Goal: Task Accomplishment & Management: Complete application form

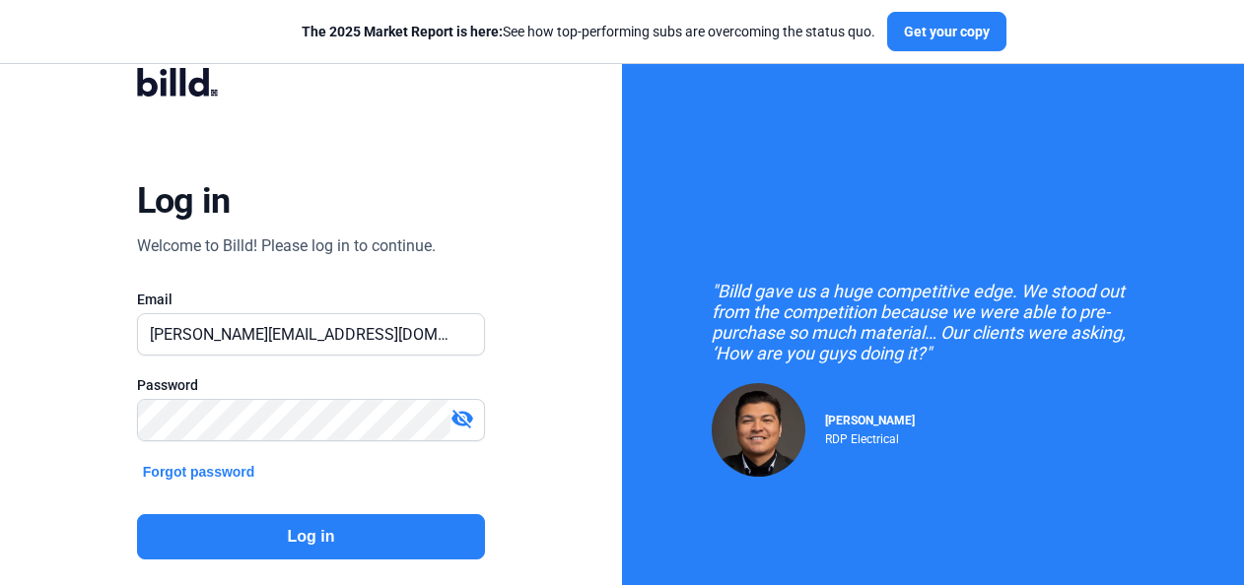
click at [319, 536] on button "Log in" at bounding box center [311, 537] width 348 height 45
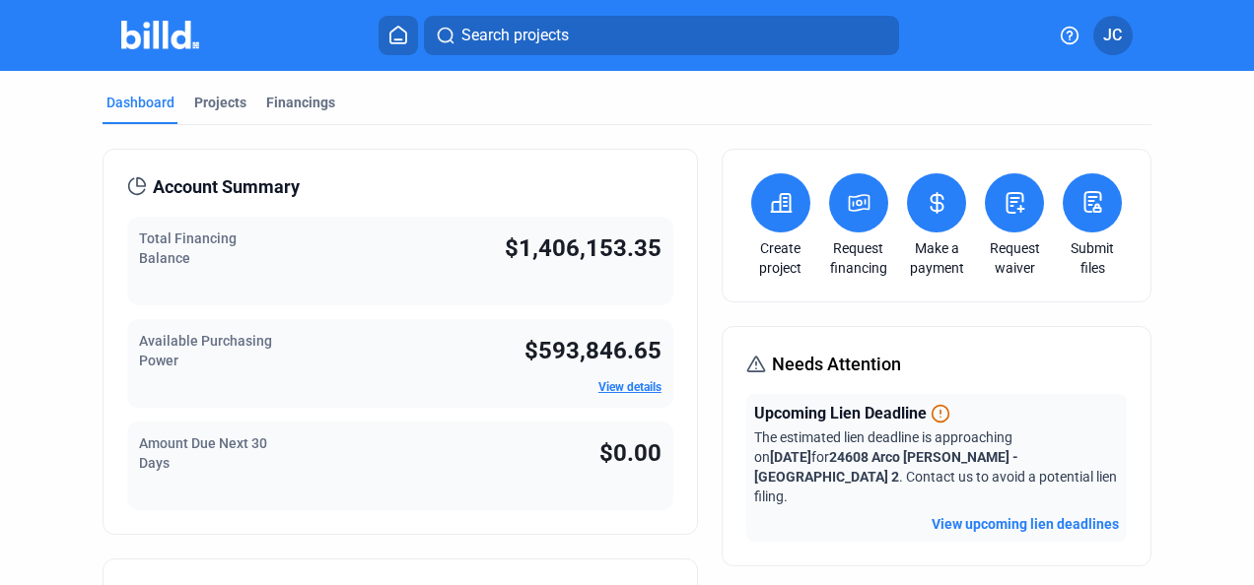
click at [210, 104] on div "Projects" at bounding box center [220, 103] width 52 height 20
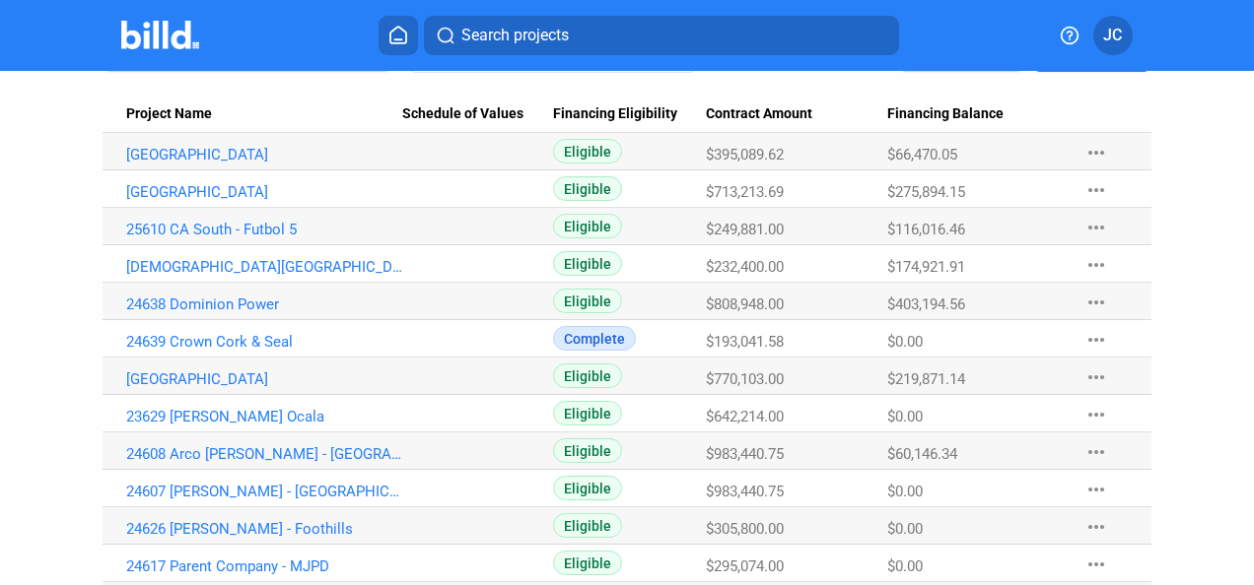
scroll to position [296, 0]
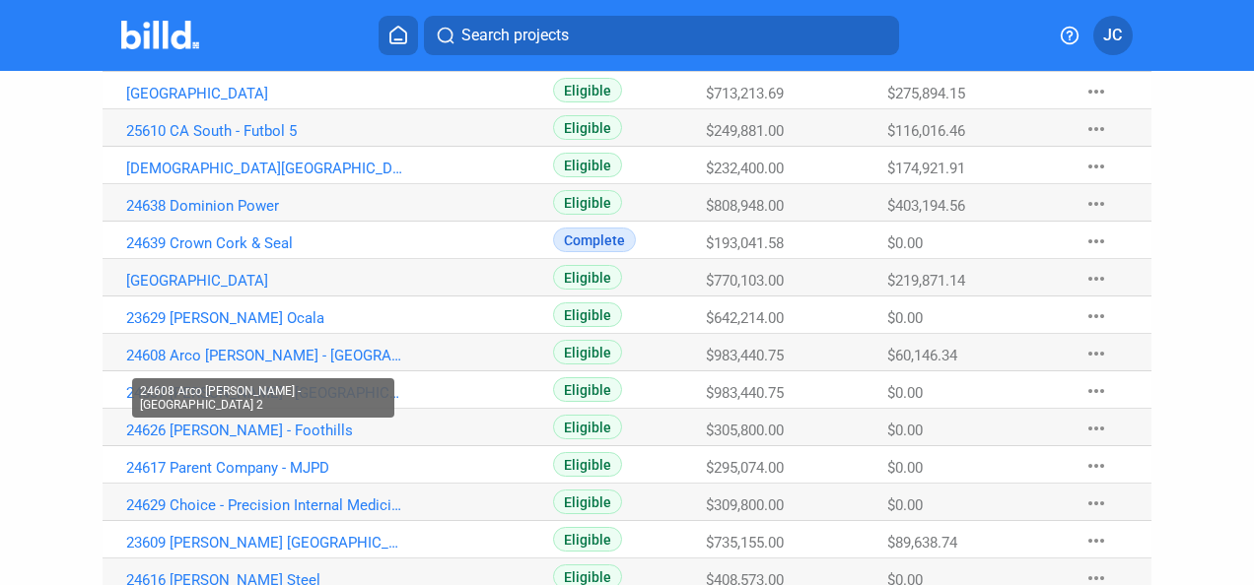
click at [350, 353] on link "24608 Arco [PERSON_NAME] - [GEOGRAPHIC_DATA] 2" at bounding box center [264, 356] width 277 height 18
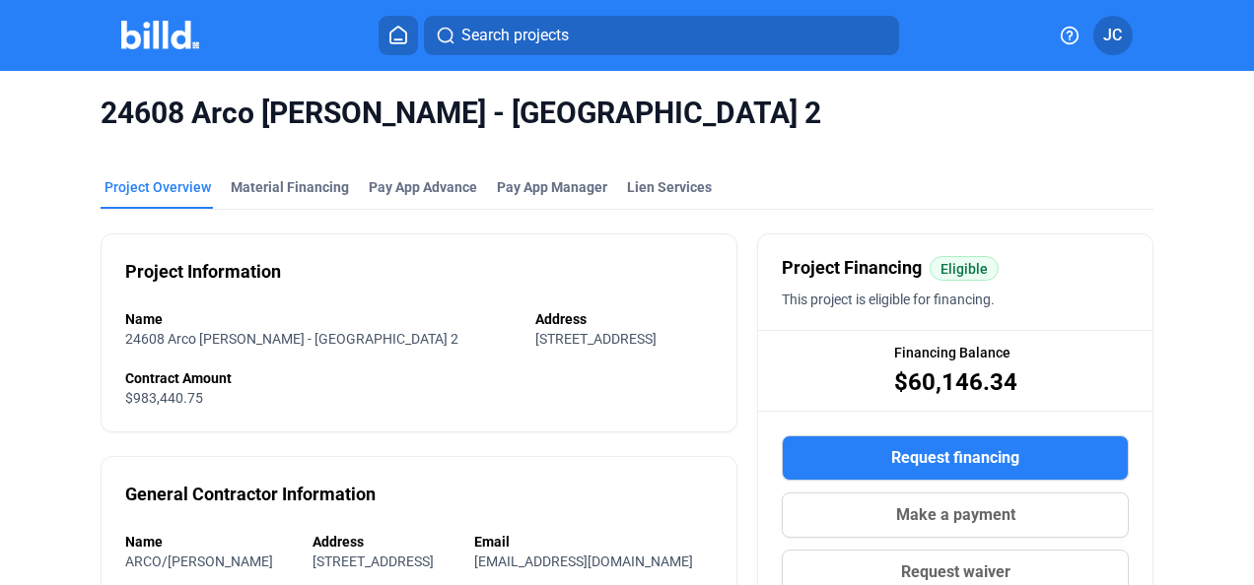
scroll to position [99, 0]
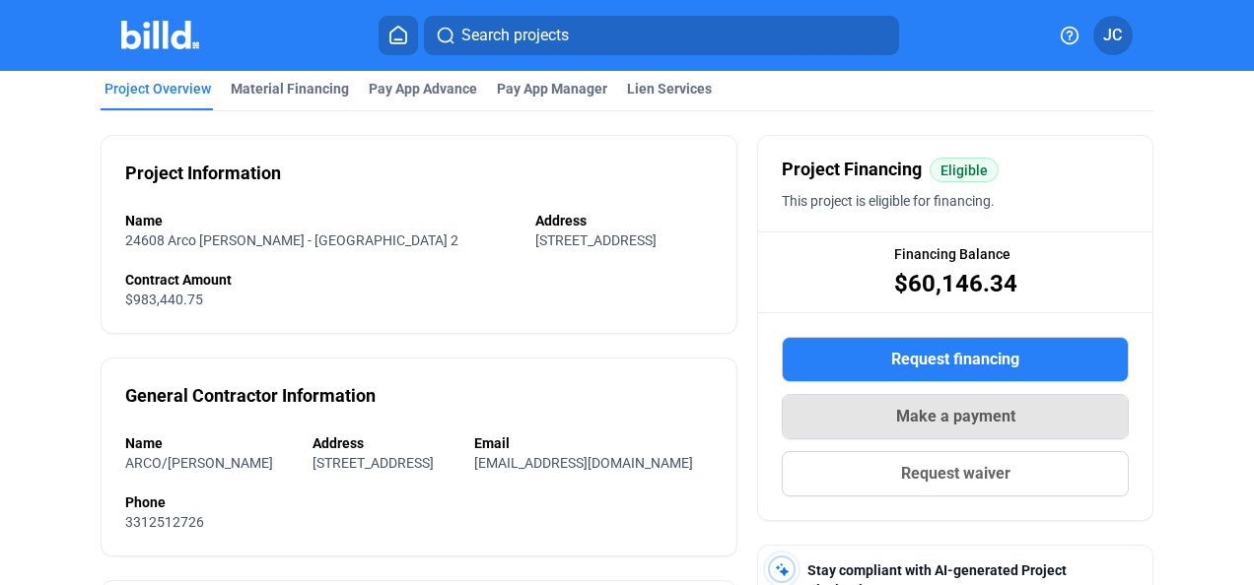
click at [858, 426] on button "Make a payment" at bounding box center [955, 416] width 347 height 45
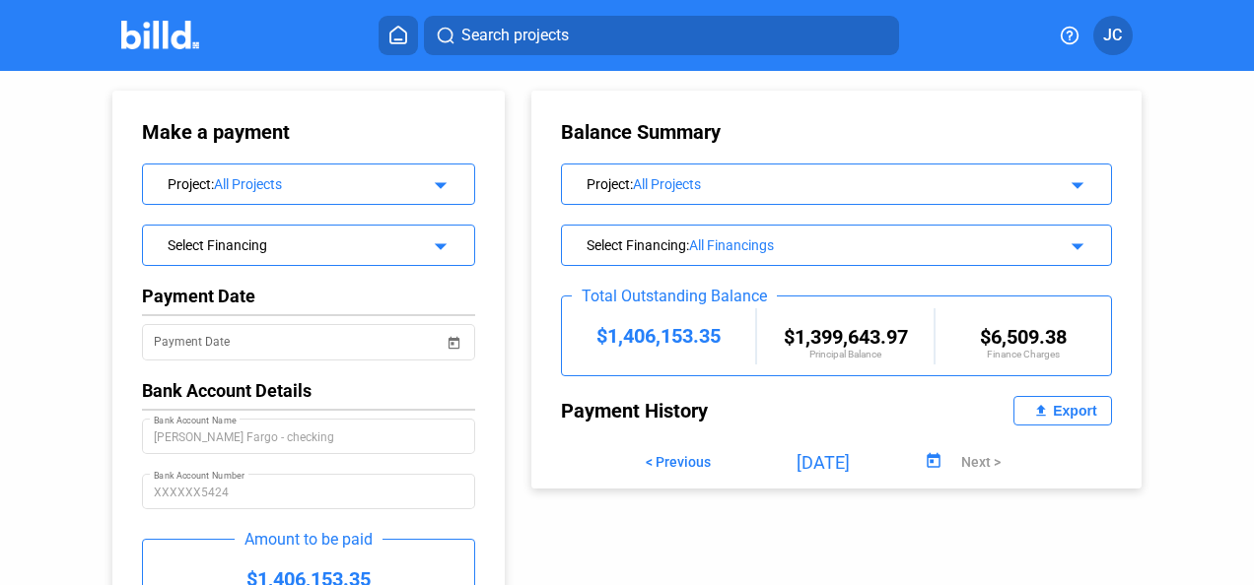
click at [439, 180] on mat-icon "arrow_drop_down" at bounding box center [438, 183] width 24 height 24
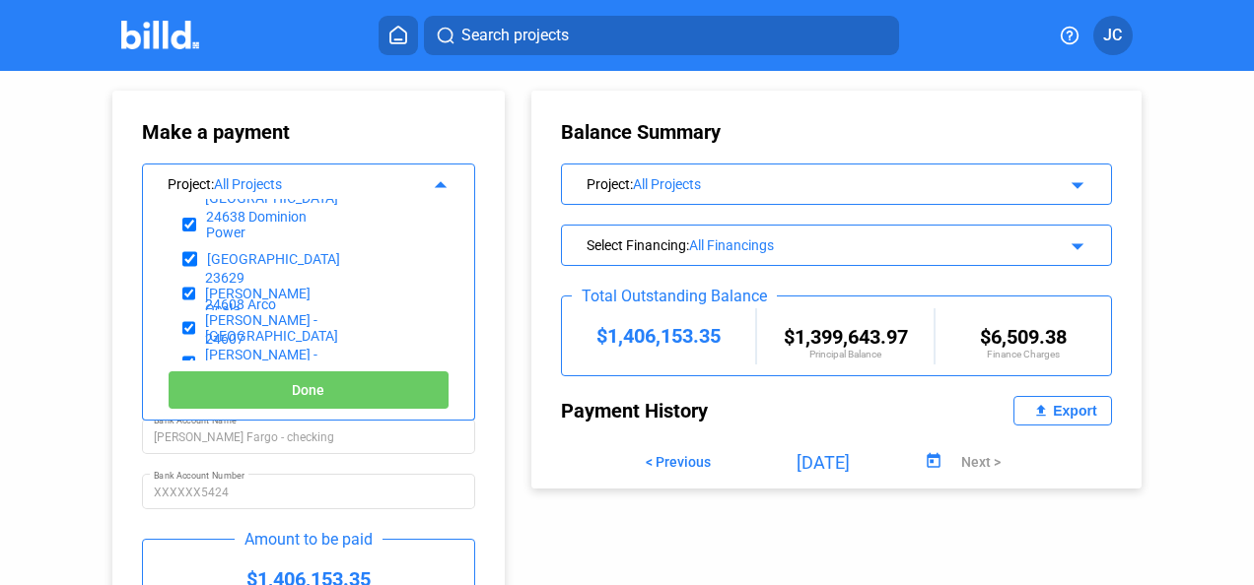
scroll to position [296, 0]
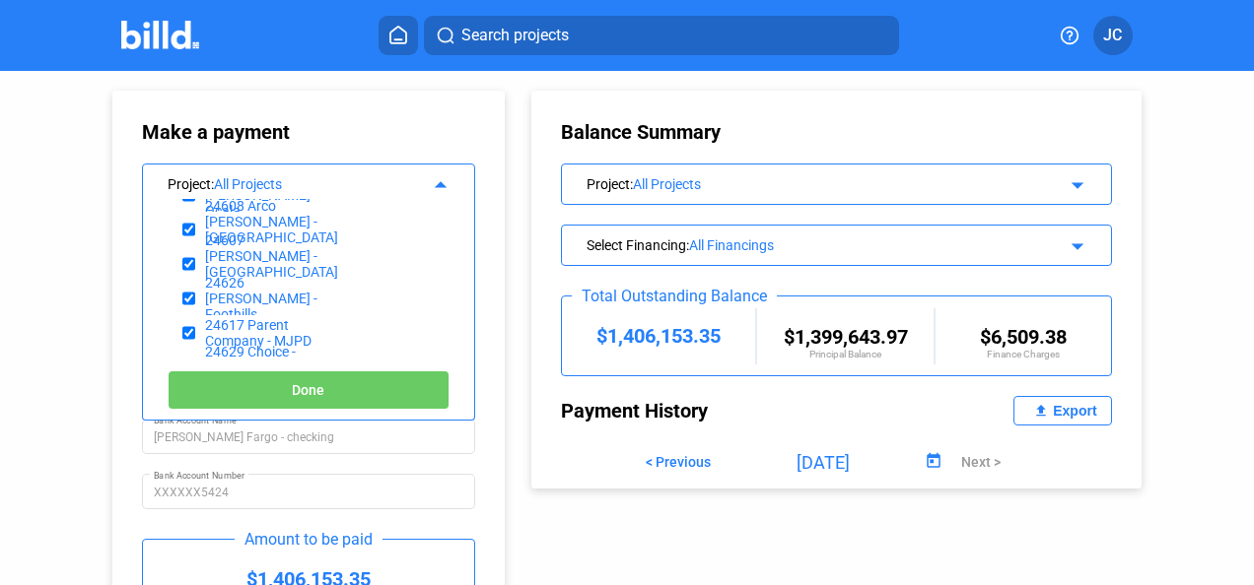
click at [189, 261] on input "checkbox" at bounding box center [188, 264] width 13 height 30
checkbox input "false"
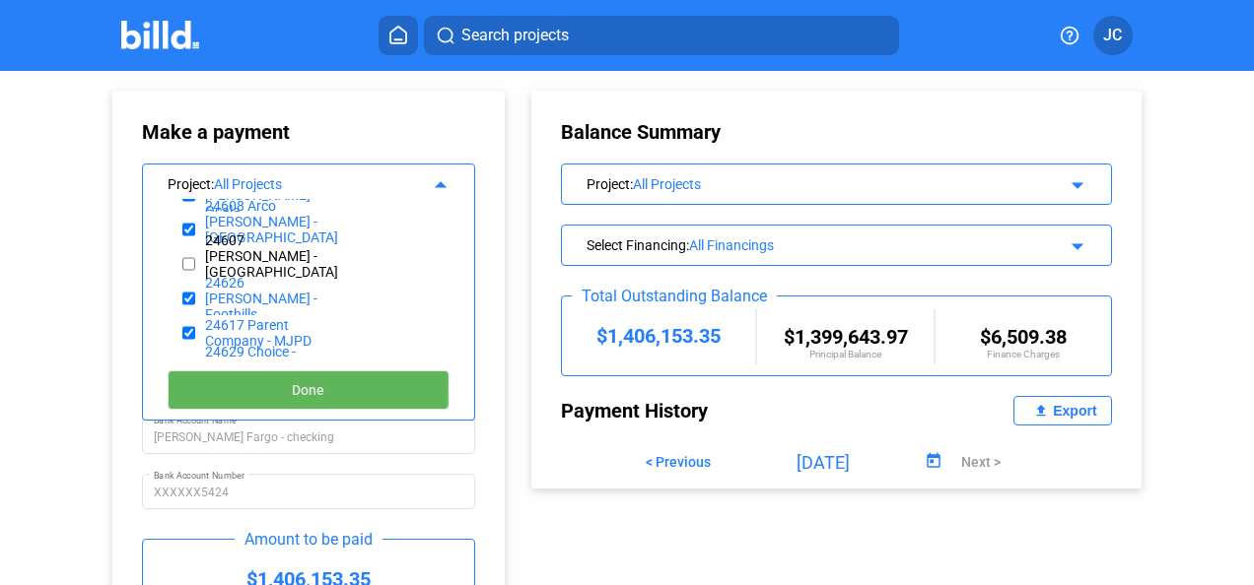
click at [240, 382] on button "Done" at bounding box center [309, 390] width 282 height 39
type input "[DATE]"
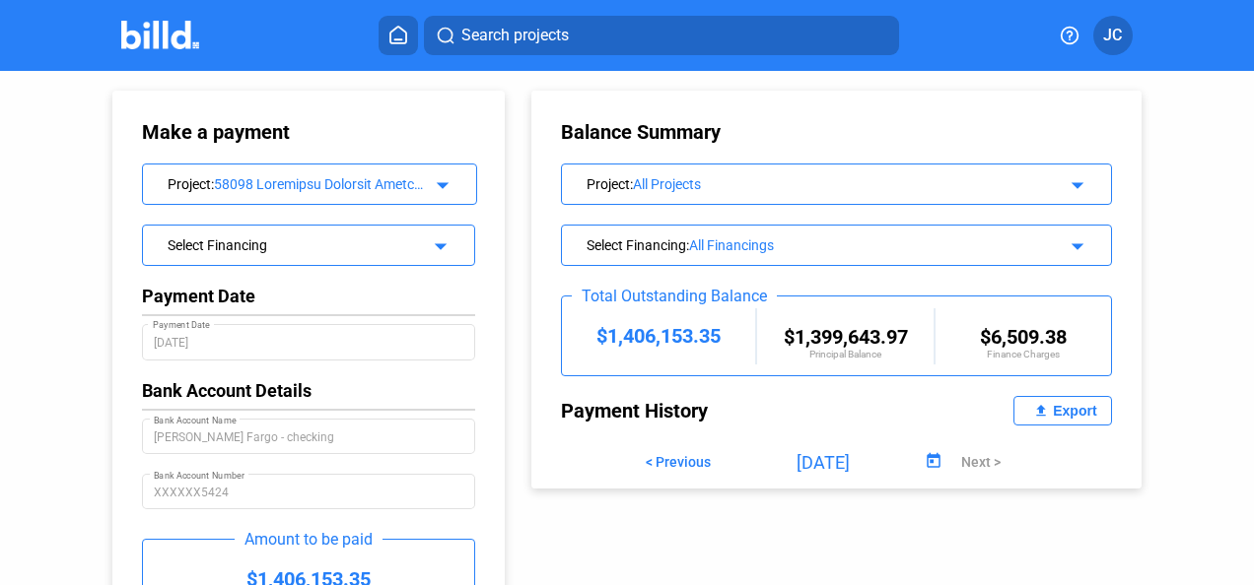
click at [441, 179] on mat-icon "arrow_drop_down" at bounding box center [440, 183] width 24 height 24
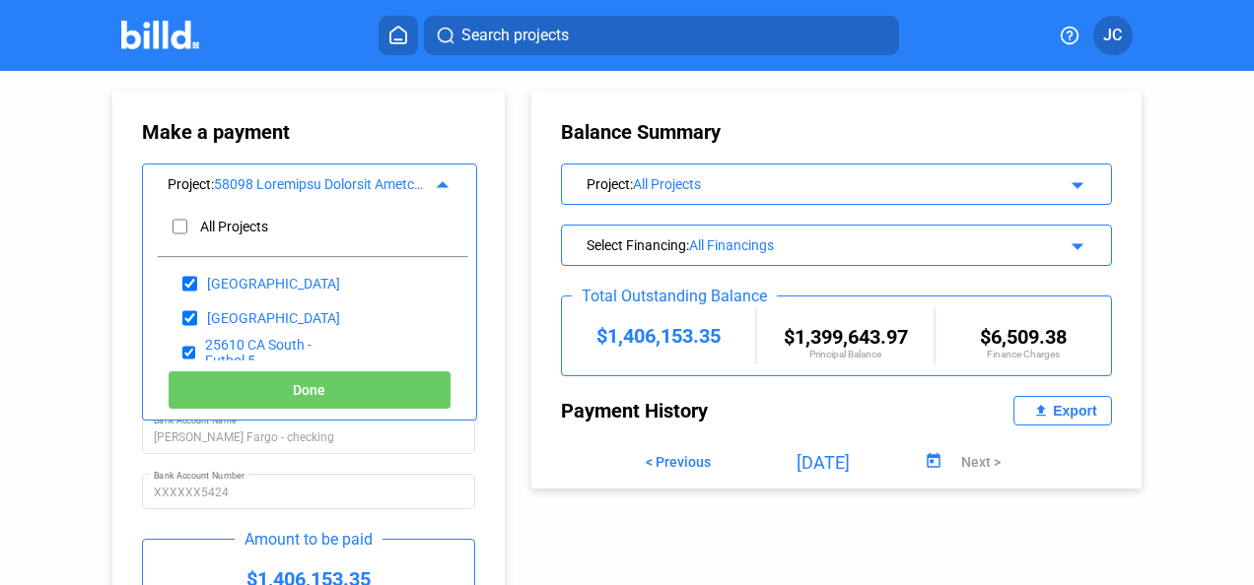
click at [175, 226] on input "checkbox" at bounding box center [179, 227] width 15 height 30
checkbox input "true"
click at [175, 226] on input "checkbox" at bounding box center [179, 227] width 15 height 30
checkbox input "false"
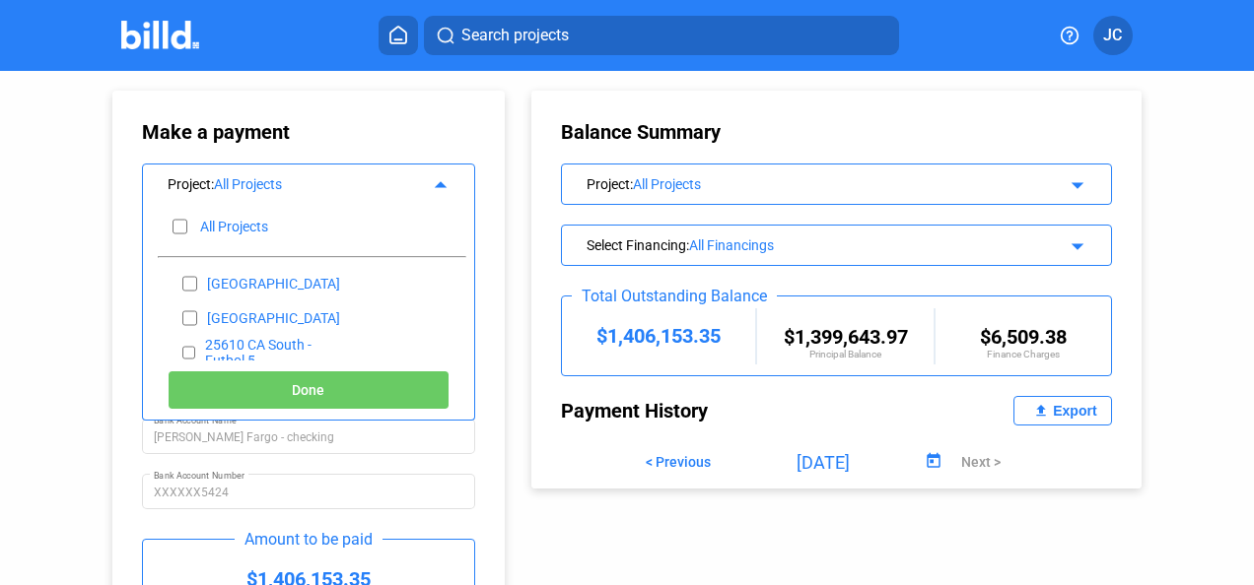
checkbox input "false"
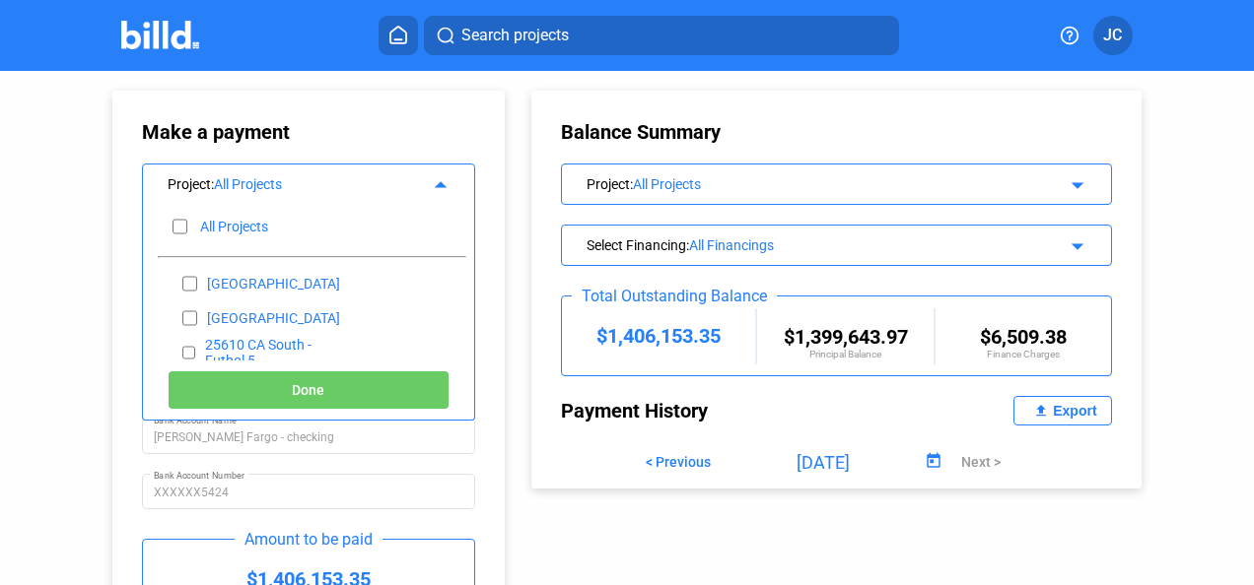
checkbox input "false"
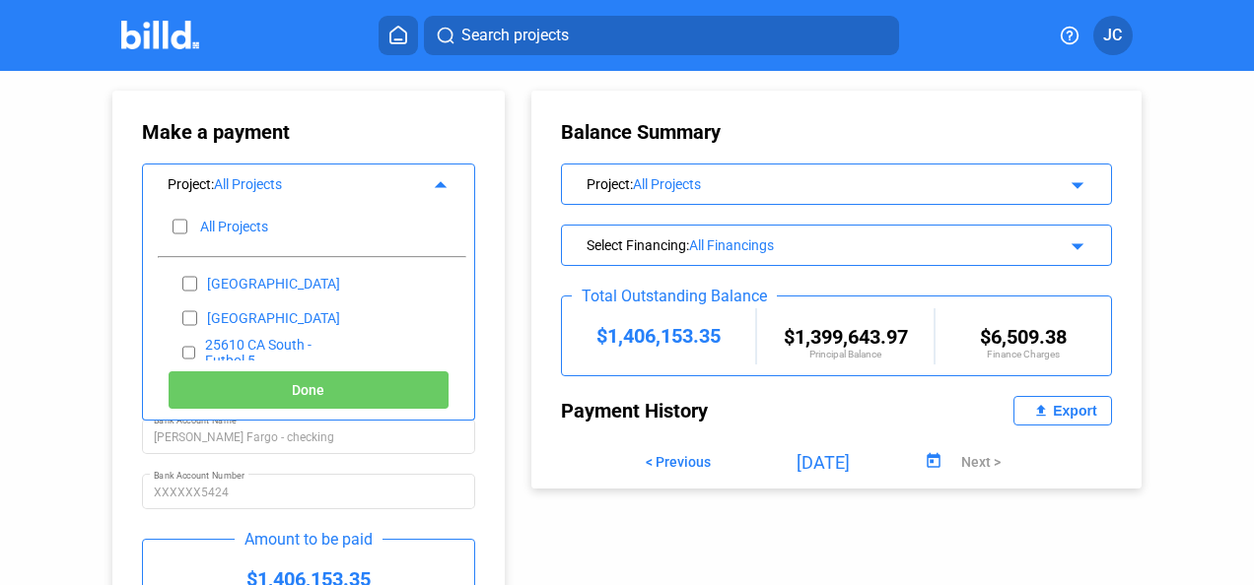
checkbox input "false"
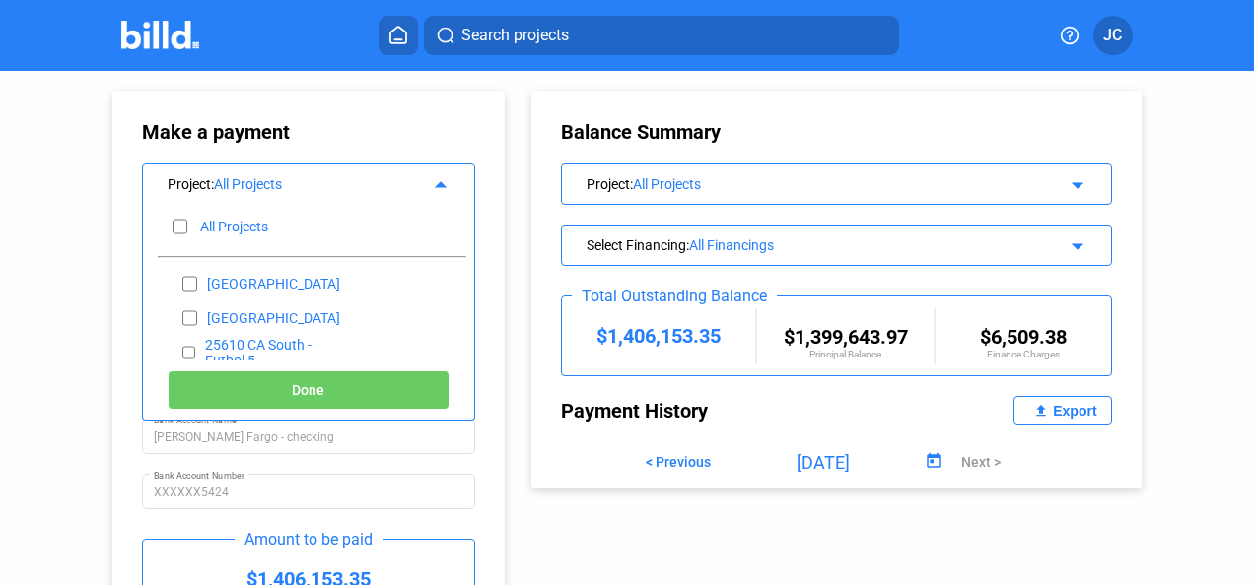
checkbox input "false"
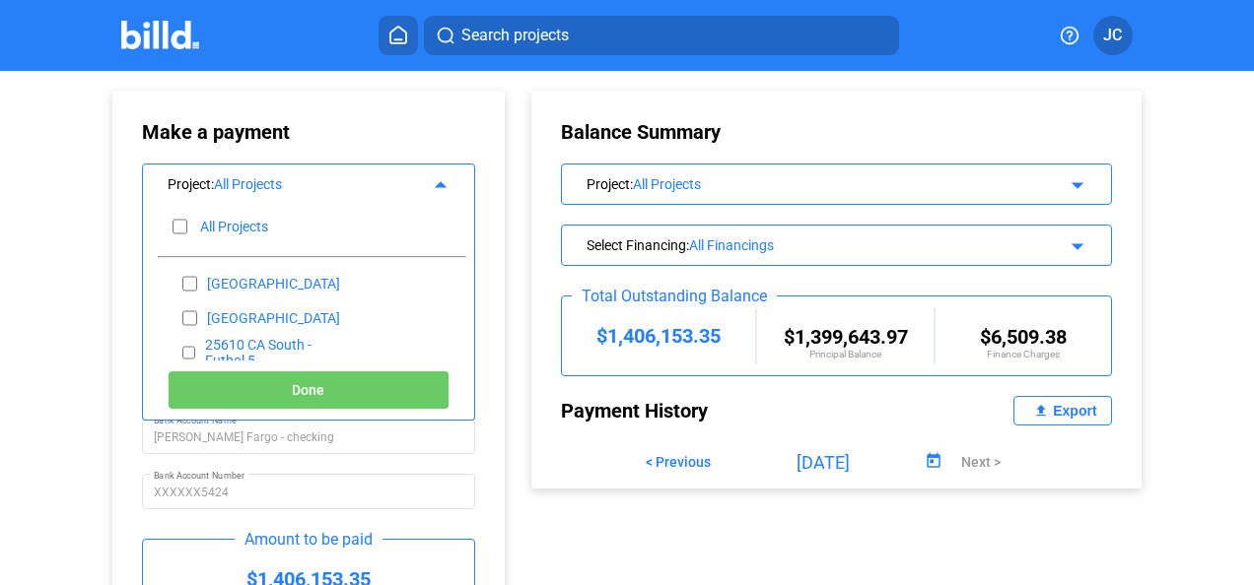
checkbox input "false"
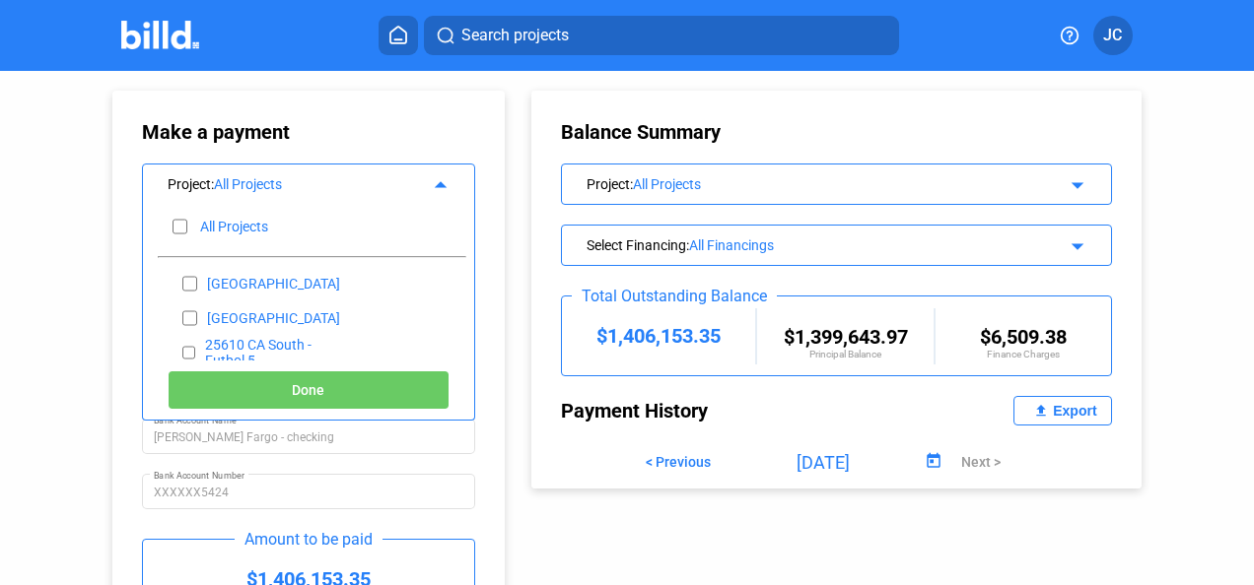
checkbox input "false"
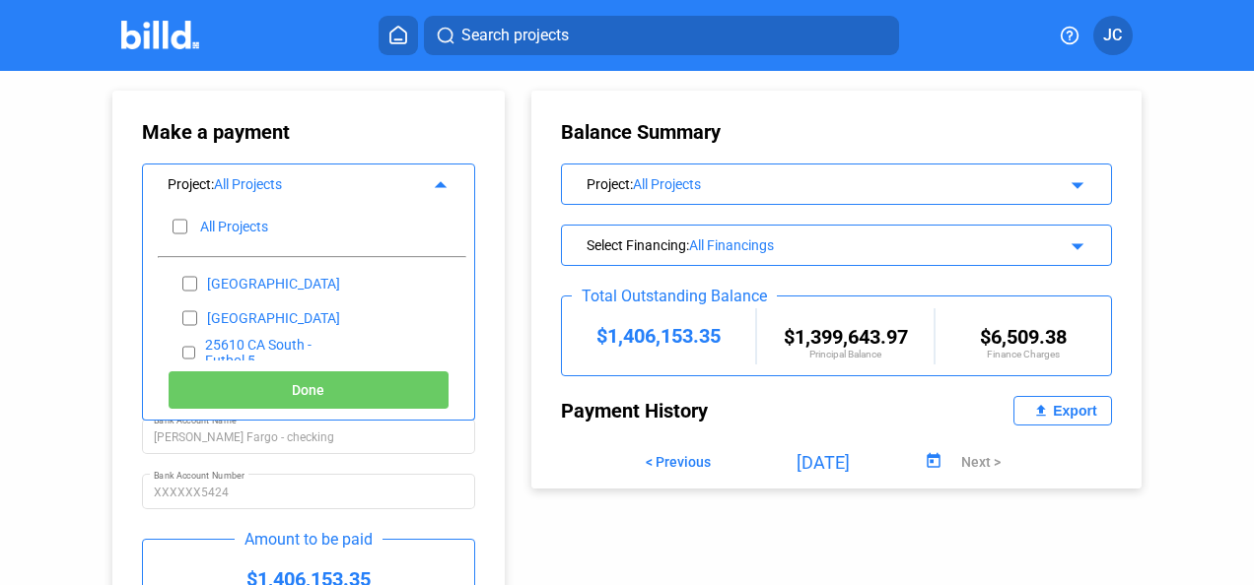
checkbox input "false"
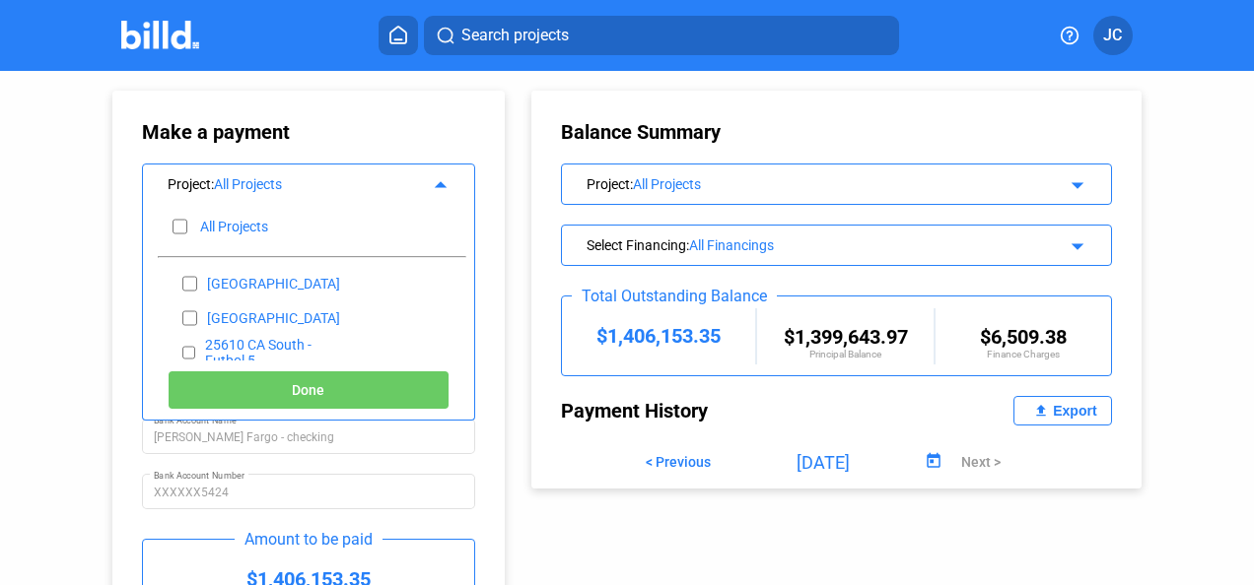
checkbox input "false"
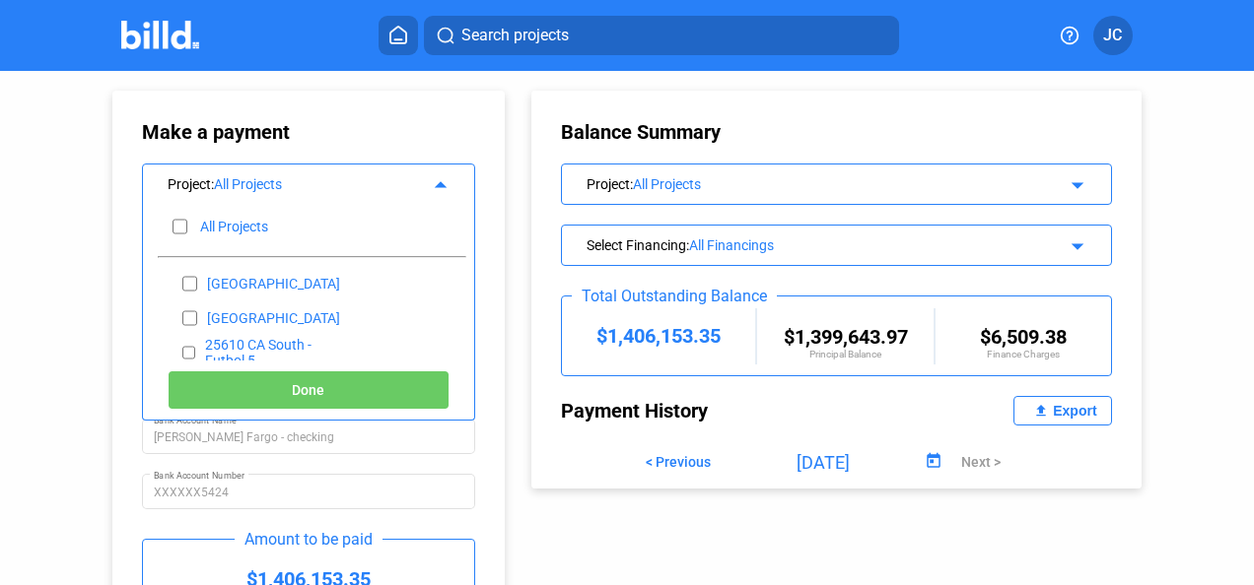
checkbox input "false"
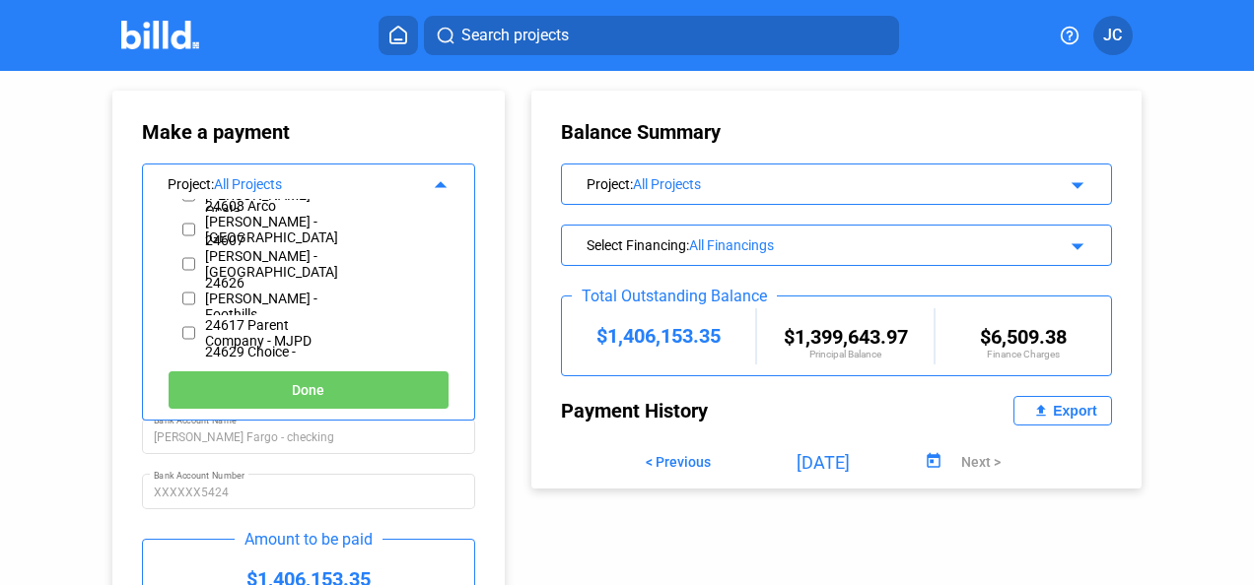
scroll to position [197, 0]
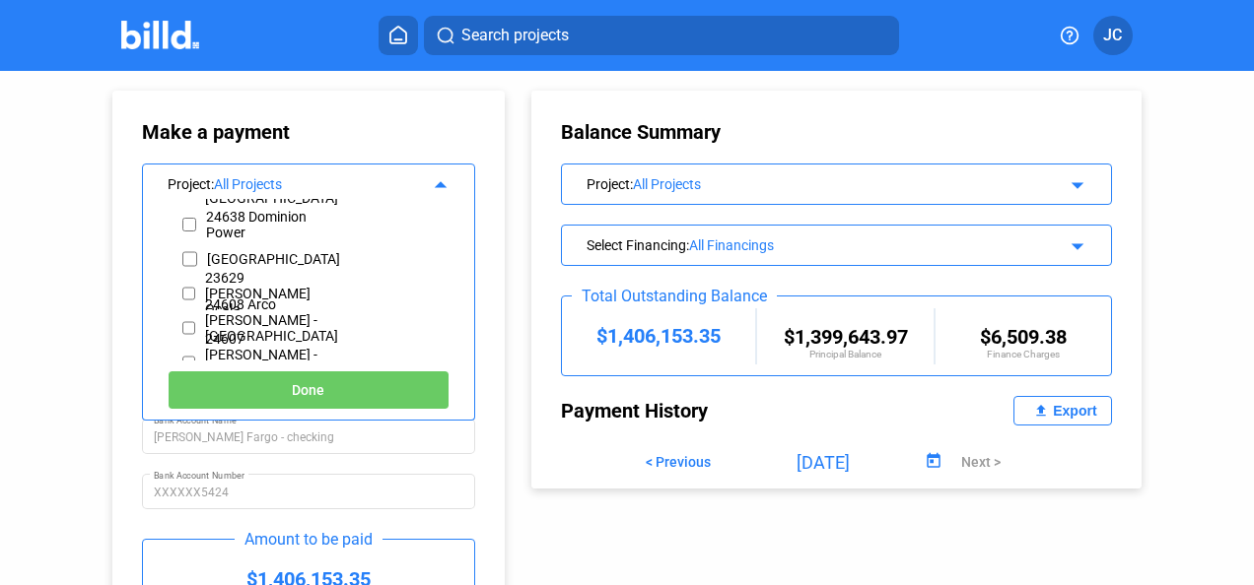
click at [179, 321] on div "24608 Arco [PERSON_NAME] - [GEOGRAPHIC_DATA] 2" at bounding box center [257, 327] width 199 height 34
click at [186, 327] on input "checkbox" at bounding box center [188, 328] width 13 height 30
checkbox input "true"
click at [247, 380] on button "Done" at bounding box center [309, 390] width 282 height 39
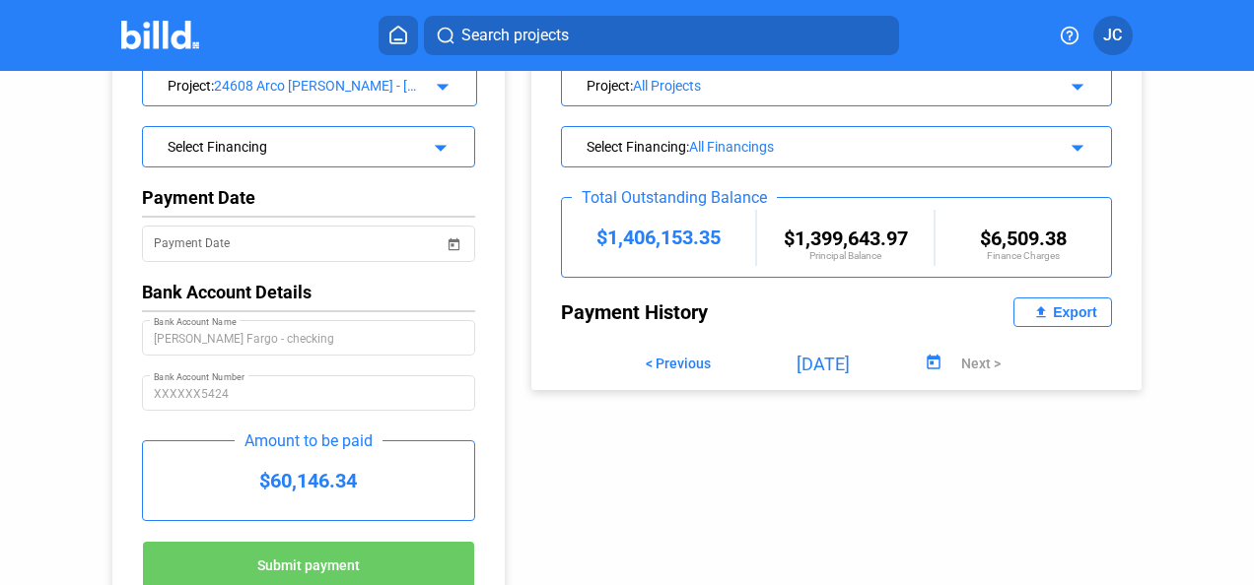
scroll to position [183, 0]
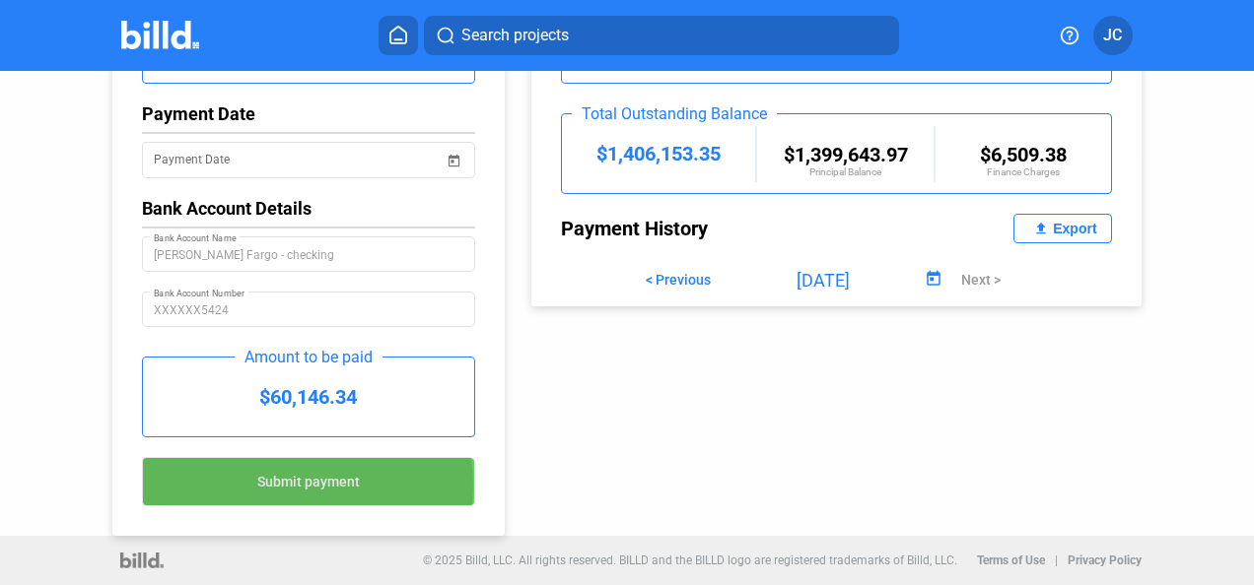
click at [302, 486] on span "Submit payment" at bounding box center [308, 483] width 103 height 16
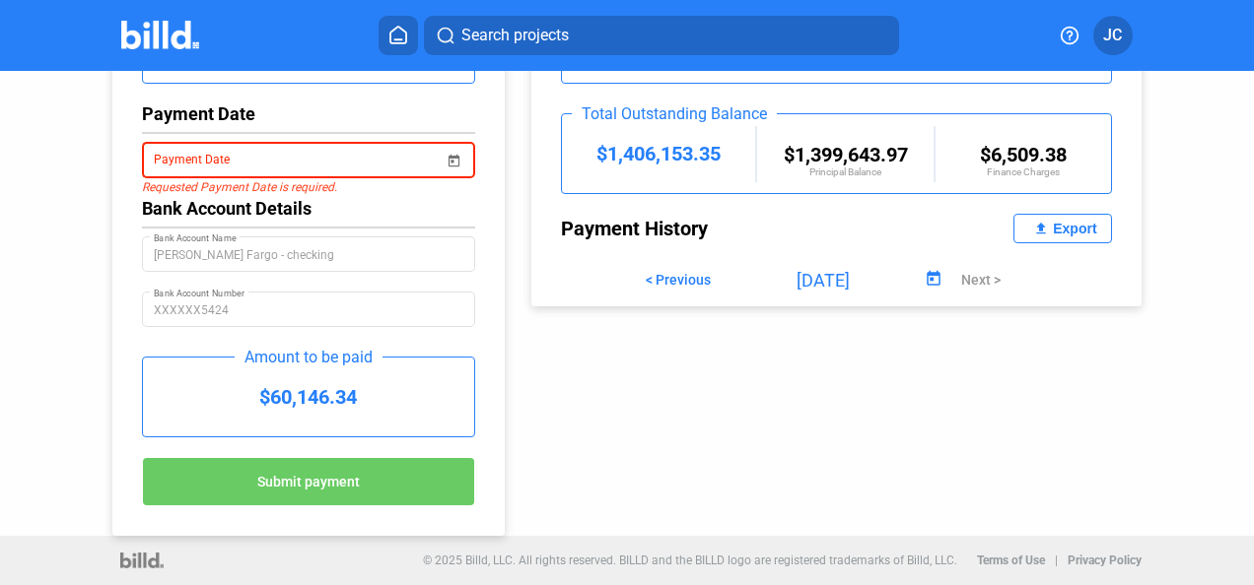
click at [451, 157] on span "Open calendar" at bounding box center [454, 148] width 47 height 47
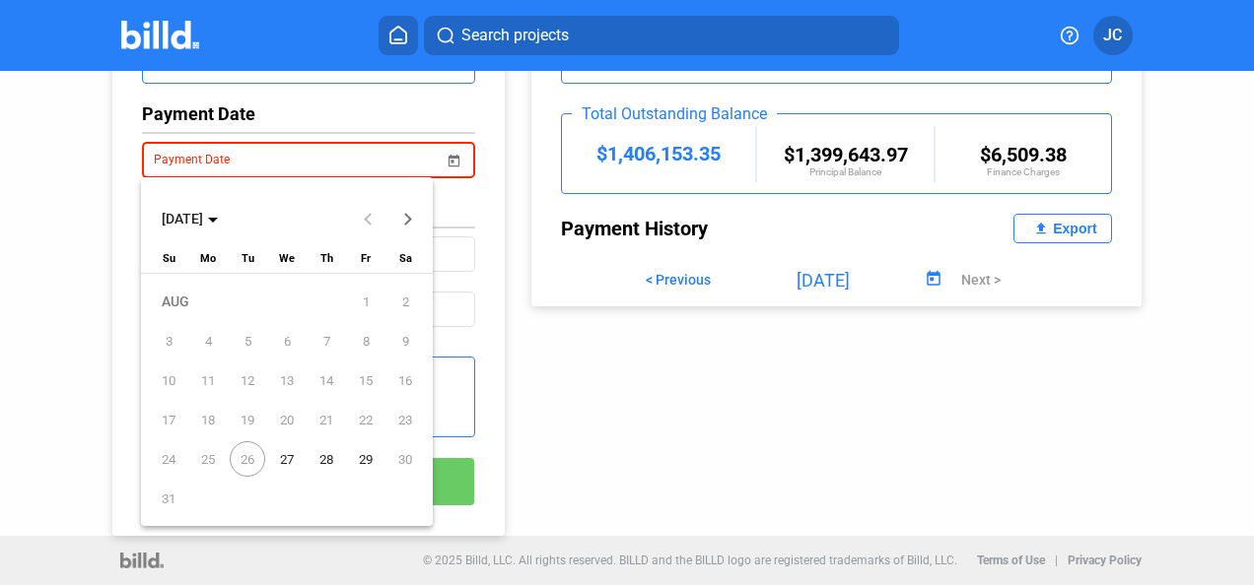
click at [247, 455] on span "26" at bounding box center [247, 459] width 35 height 35
click at [276, 451] on span "27" at bounding box center [286, 459] width 35 height 35
type input "[DATE]"
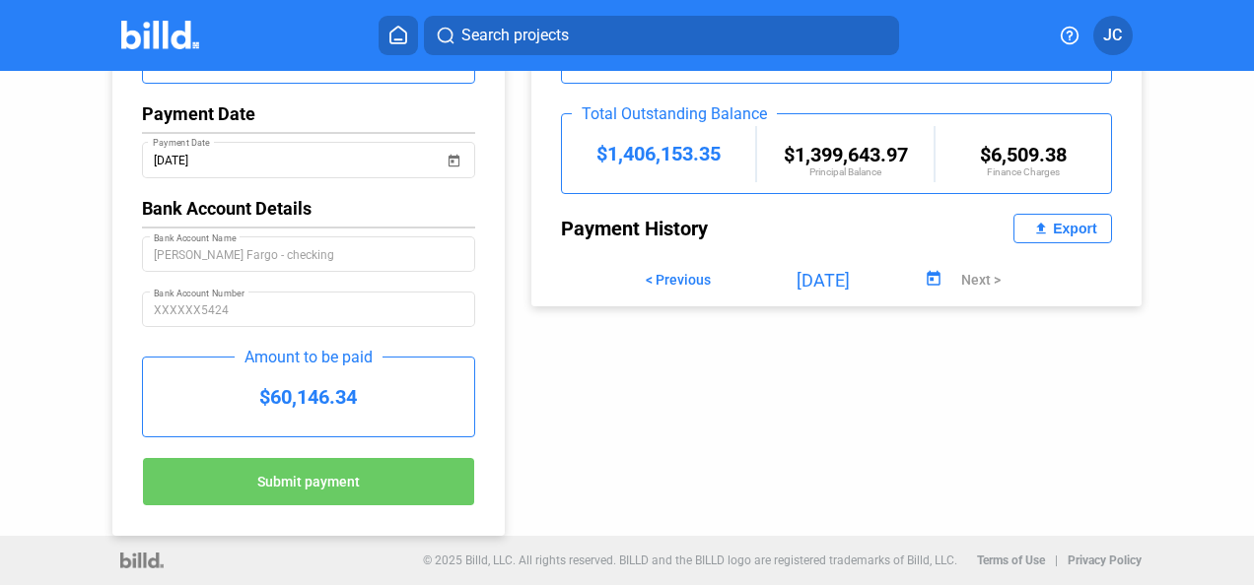
click at [365, 478] on button "Submit payment" at bounding box center [308, 481] width 333 height 49
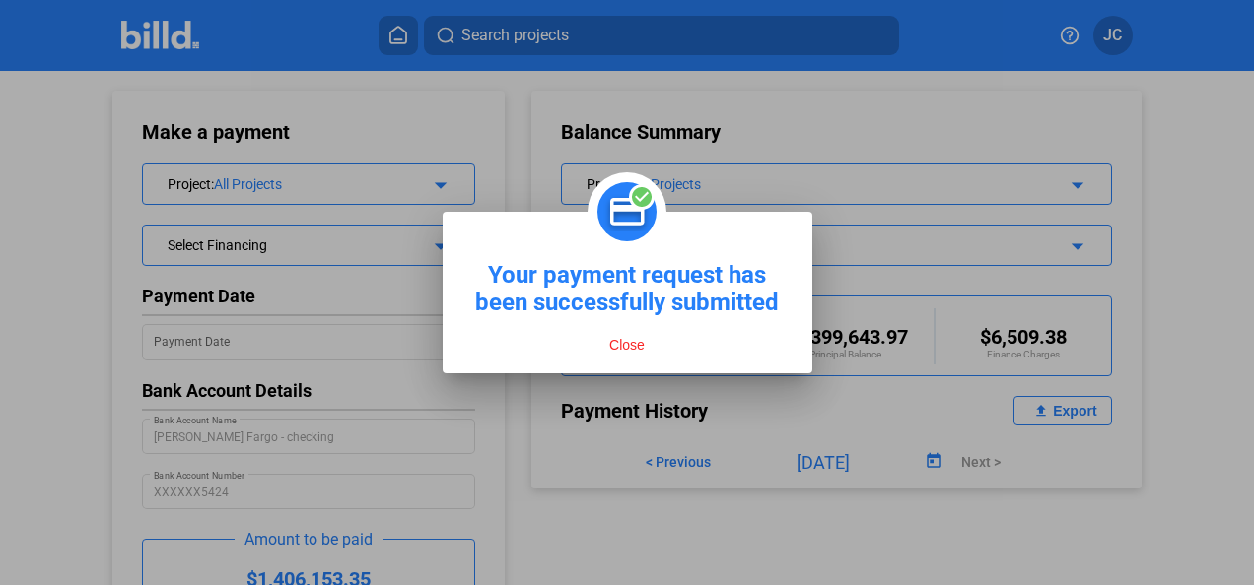
click at [617, 340] on button "Close" at bounding box center [626, 345] width 47 height 18
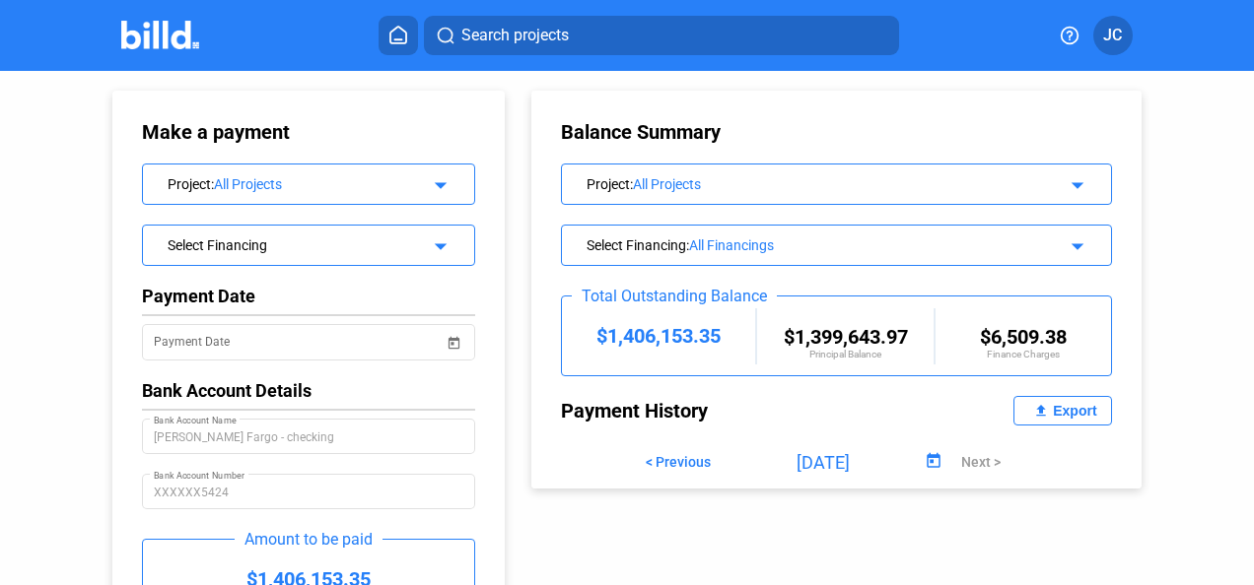
click at [156, 31] on img at bounding box center [160, 35] width 78 height 29
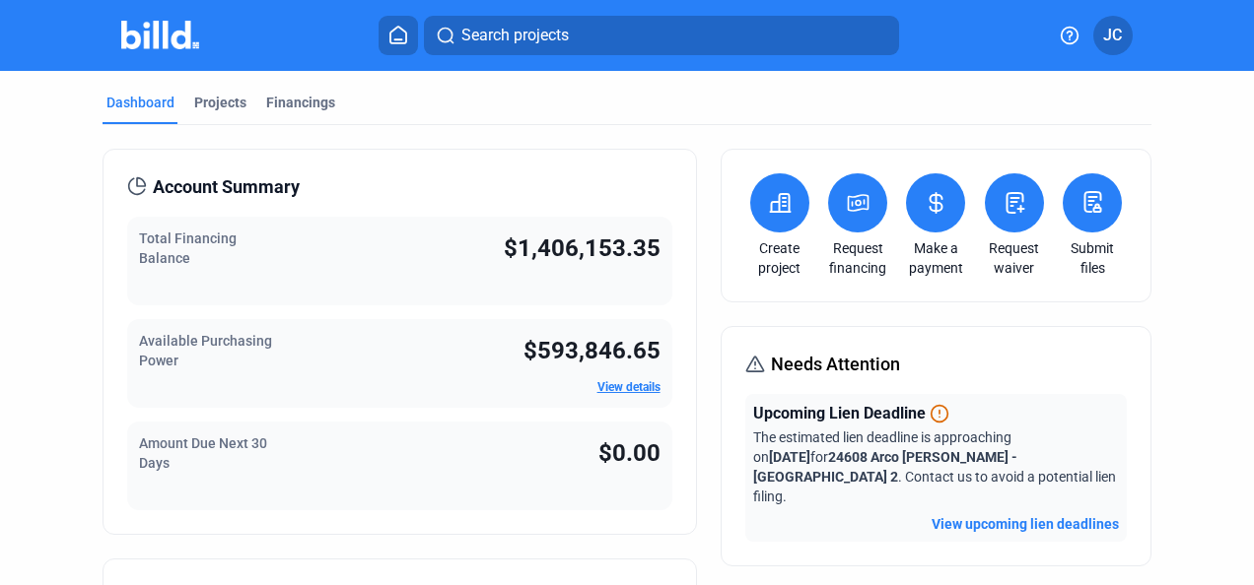
click at [309, 103] on div "Financings" at bounding box center [300, 103] width 69 height 20
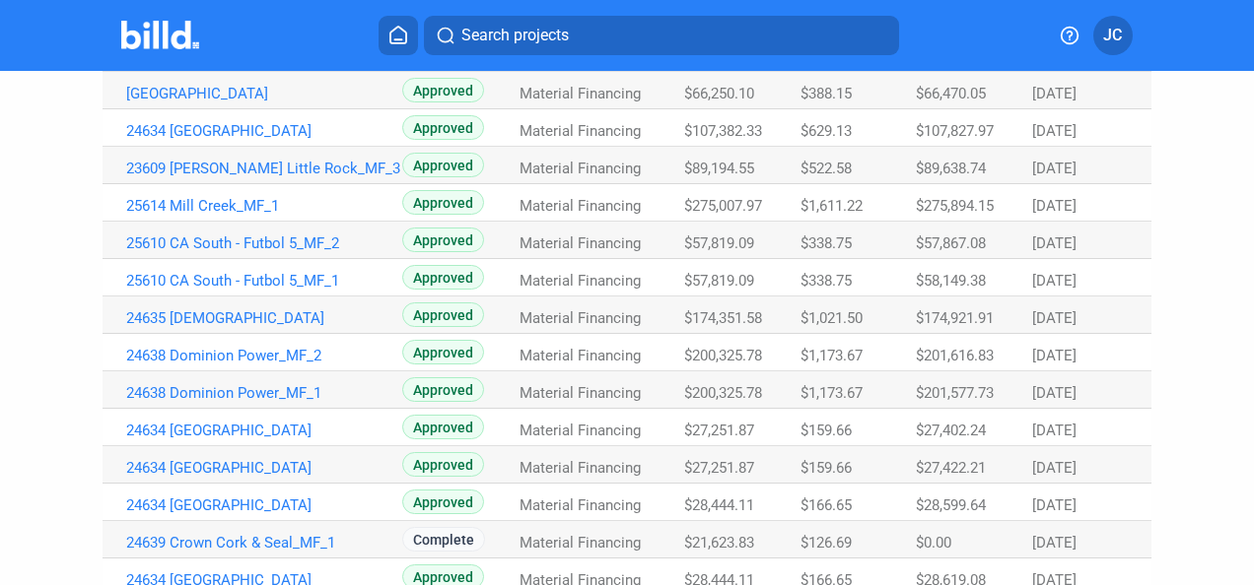
scroll to position [160, 0]
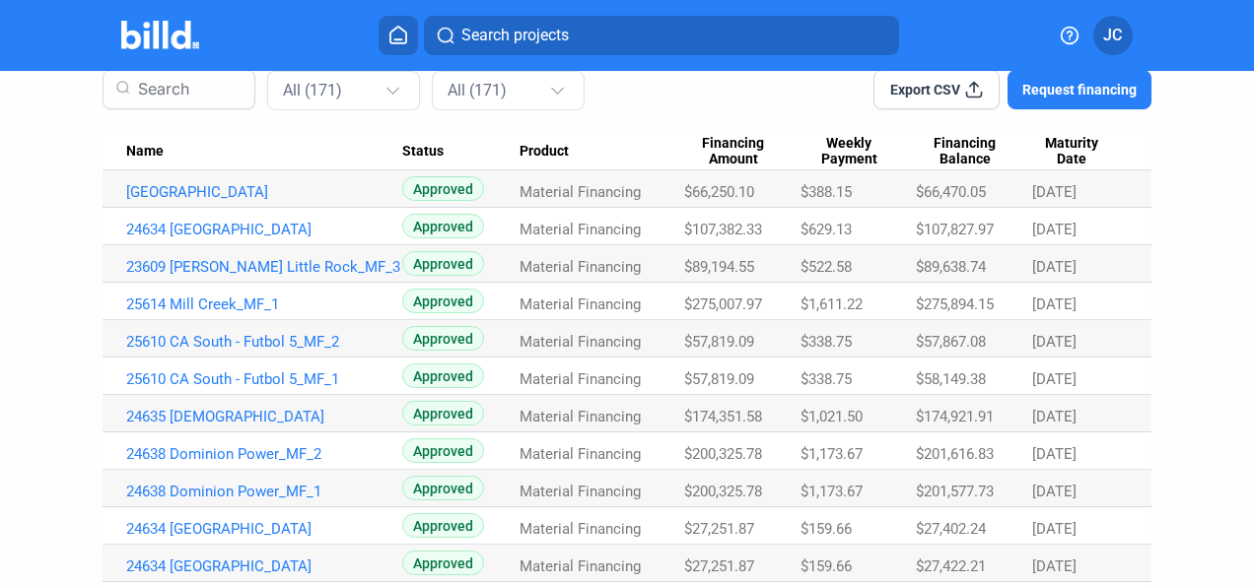
click at [186, 225] on link "24634 [GEOGRAPHIC_DATA]" at bounding box center [264, 230] width 277 height 18
click at [186, 226] on link "24634 [GEOGRAPHIC_DATA]" at bounding box center [264, 230] width 277 height 18
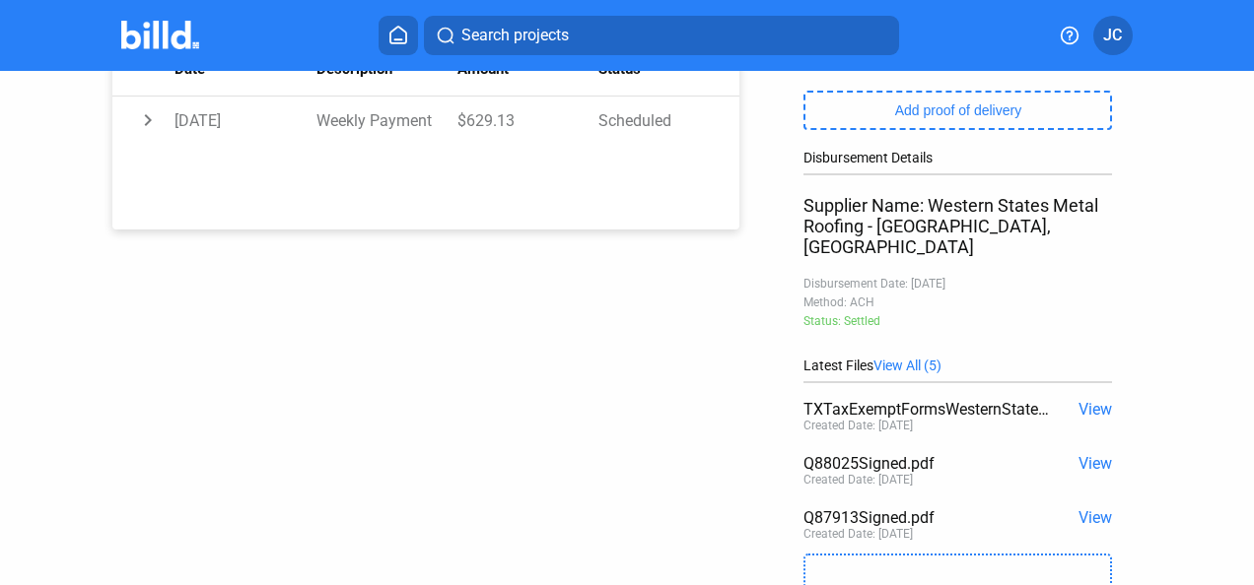
scroll to position [493, 0]
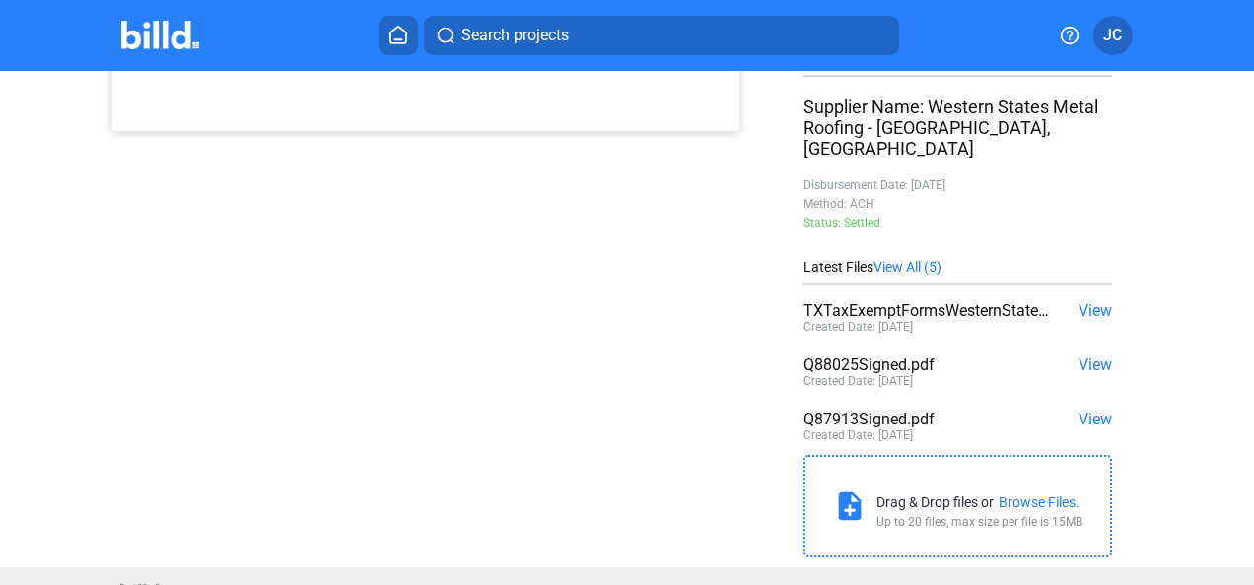
click at [1082, 356] on span "View" at bounding box center [1095, 365] width 34 height 19
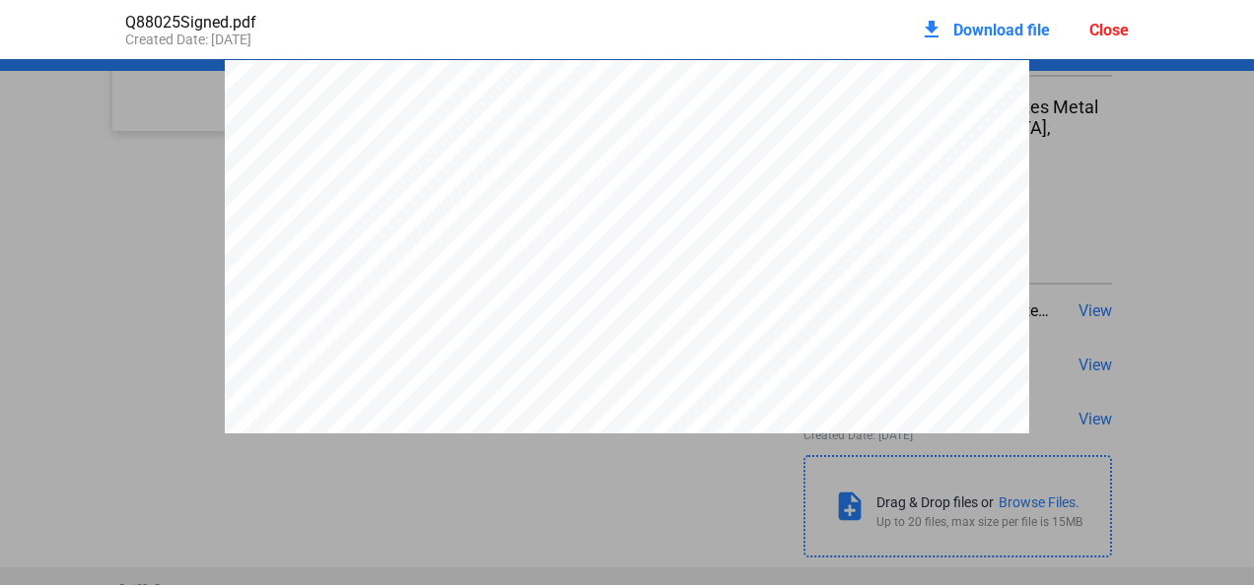
scroll to position [10, 0]
click at [1116, 27] on div "Close" at bounding box center [1108, 30] width 39 height 19
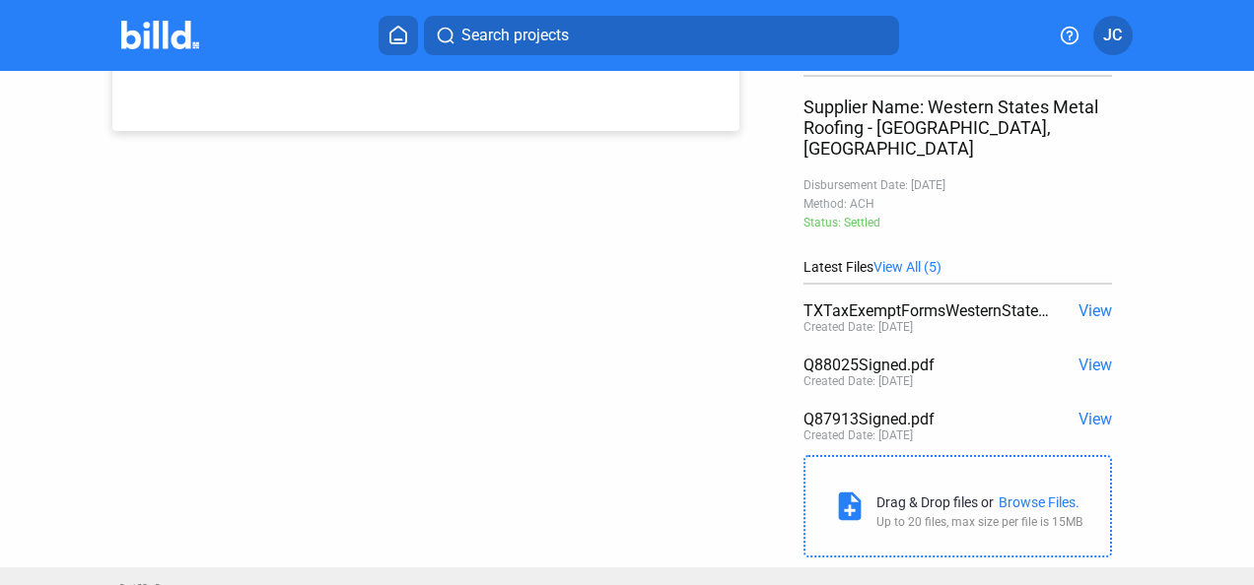
scroll to position [0, 0]
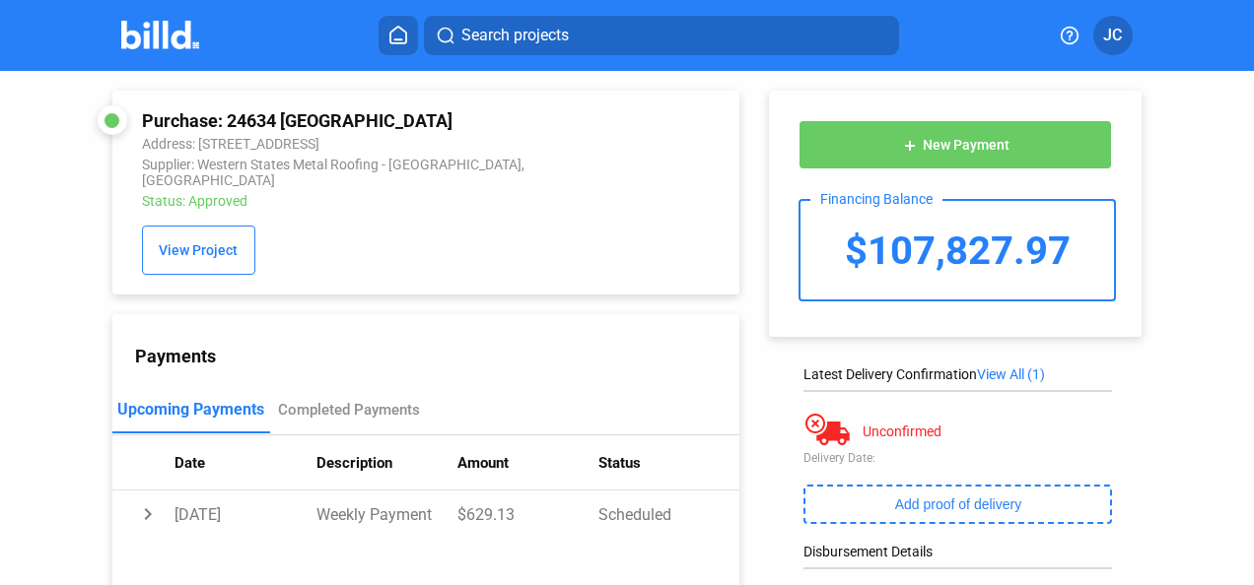
click at [184, 26] on img at bounding box center [160, 35] width 78 height 29
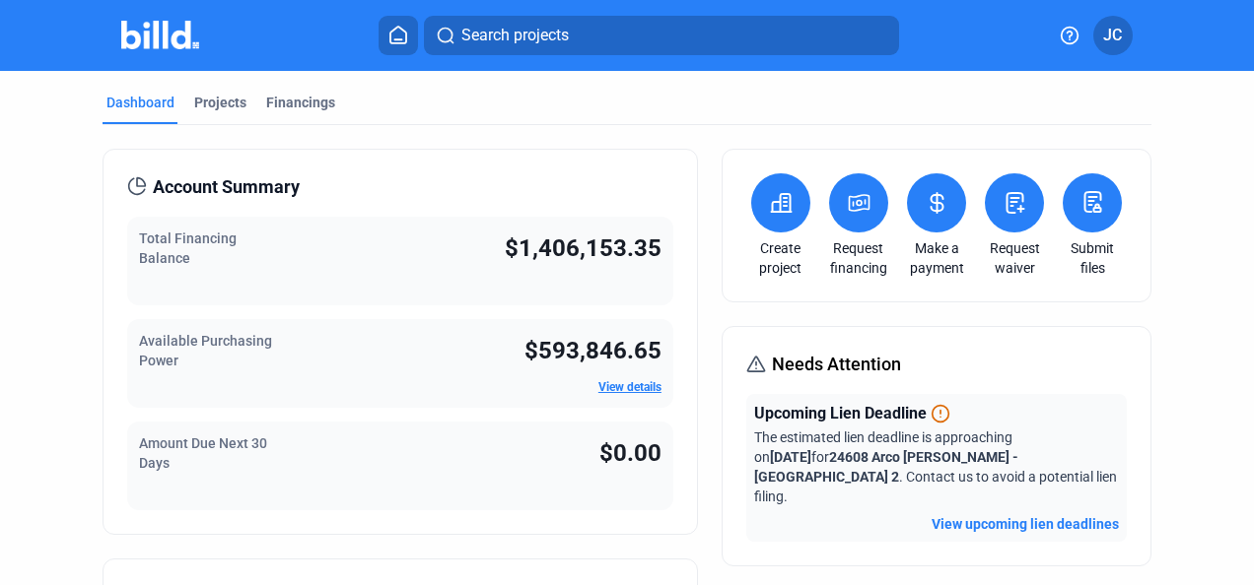
click at [931, 211] on icon at bounding box center [937, 203] width 12 height 20
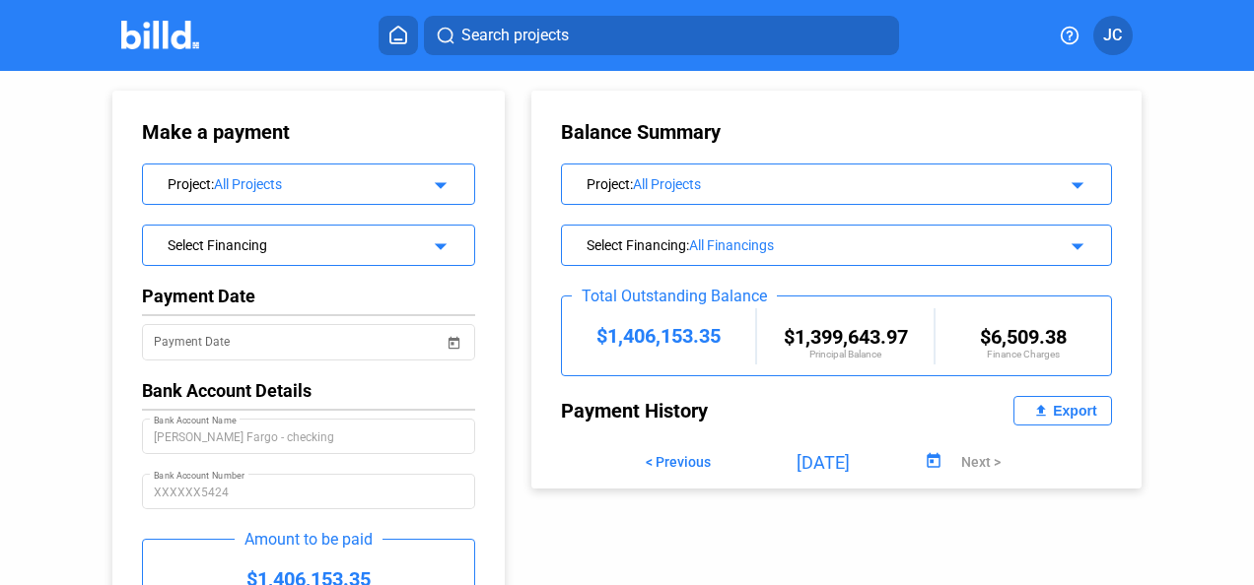
click at [441, 181] on mat-icon "arrow_drop_down" at bounding box center [438, 183] width 24 height 24
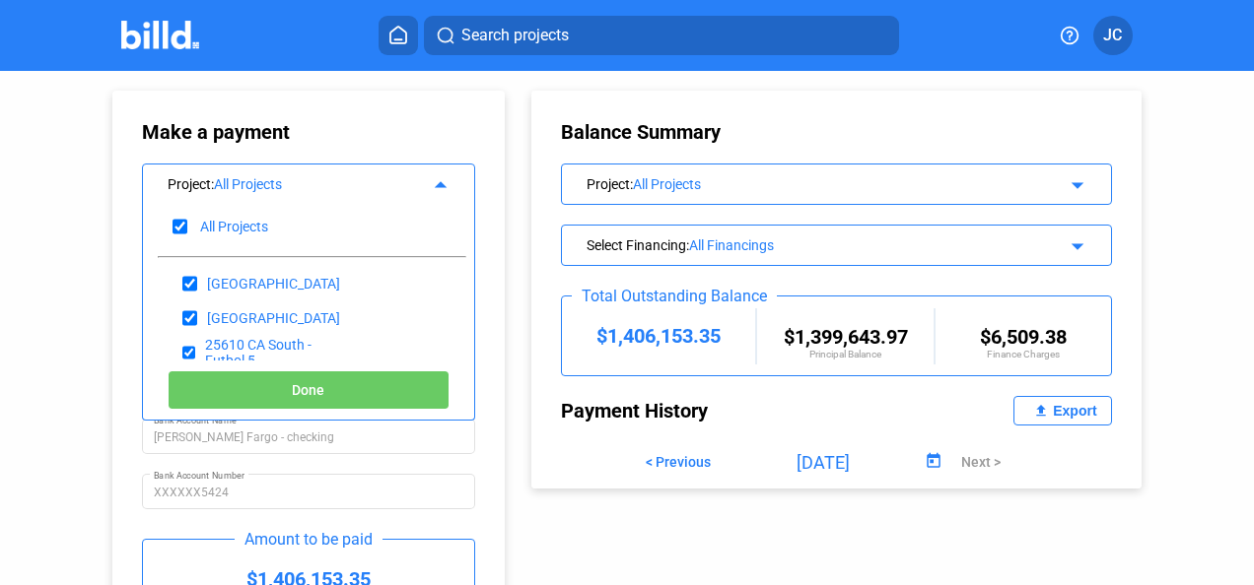
click at [170, 230] on div "All Projects" at bounding box center [311, 226] width 307 height 44
checkbox input "false"
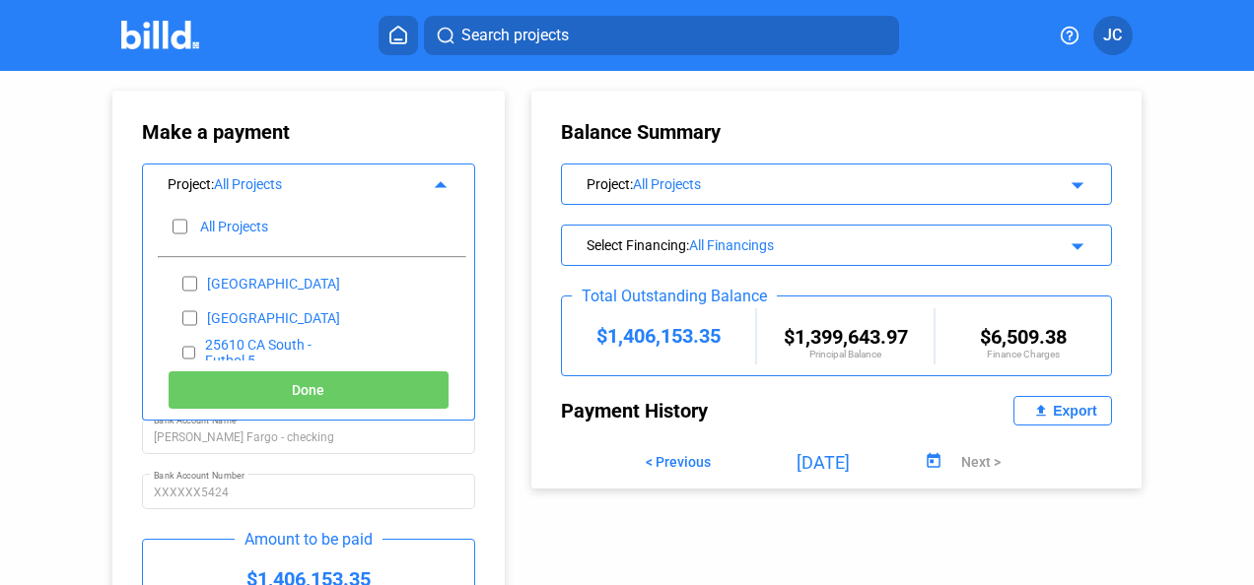
checkbox input "false"
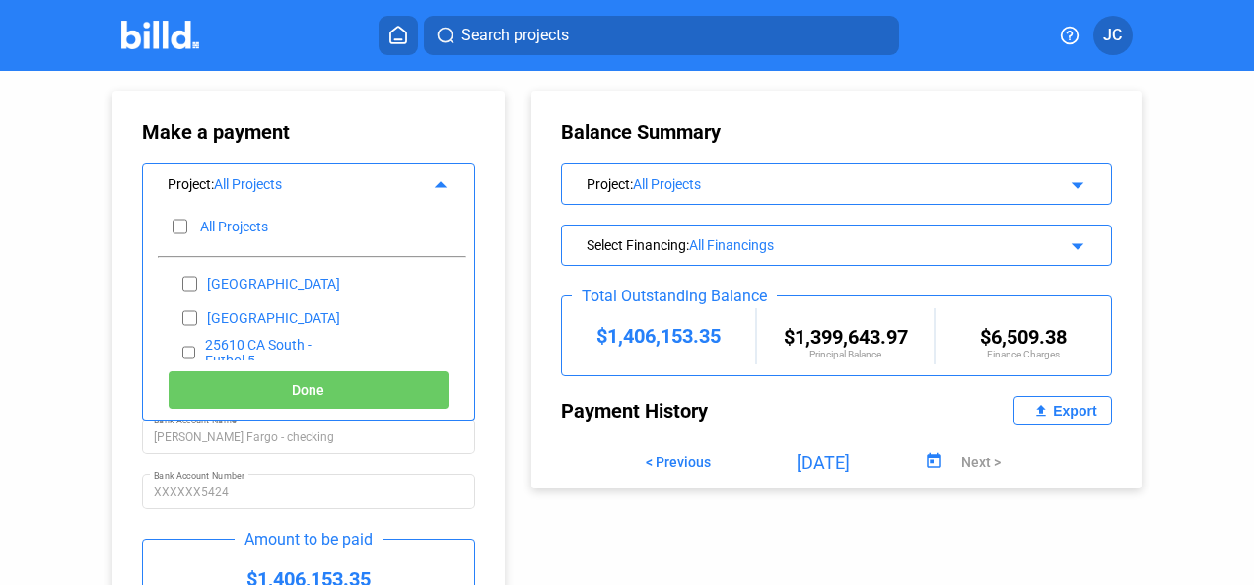
checkbox input "false"
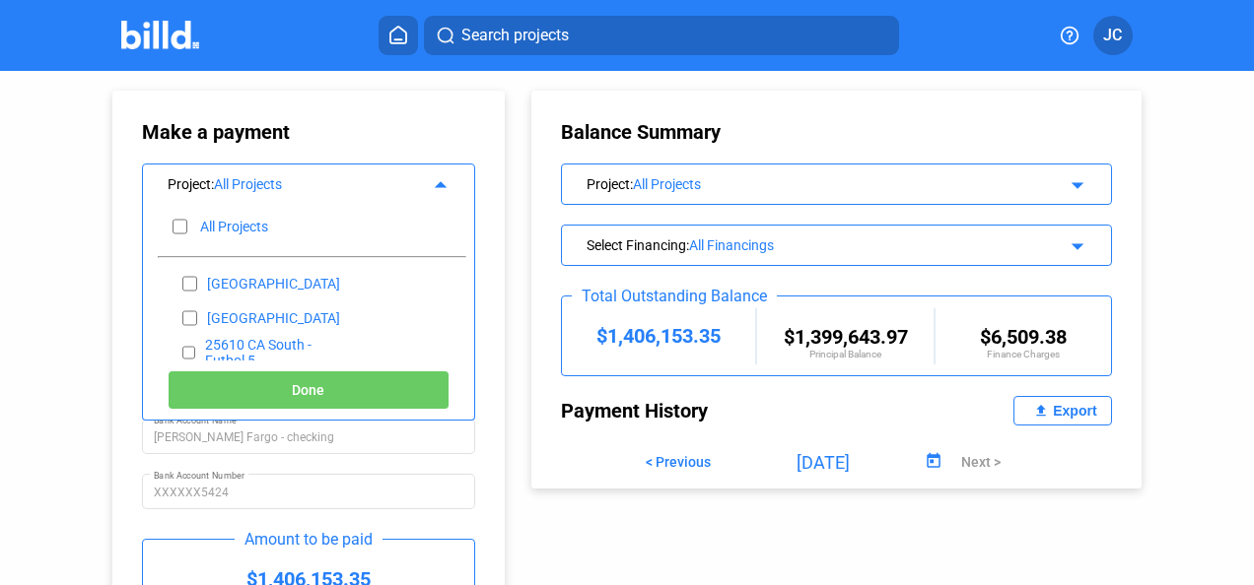
checkbox input "false"
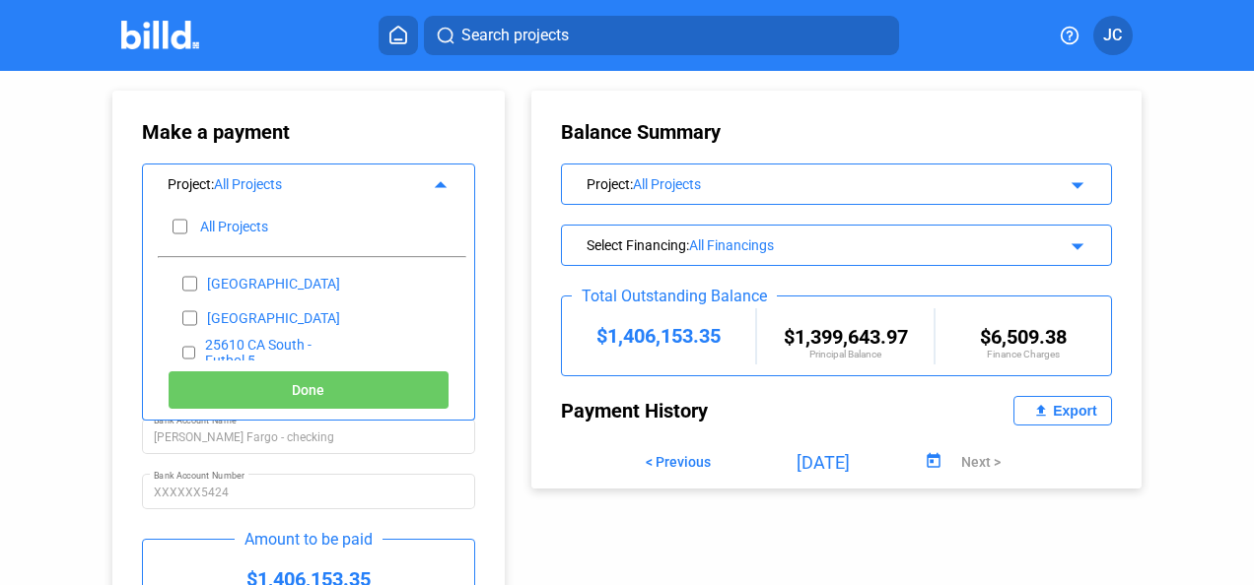
checkbox input "false"
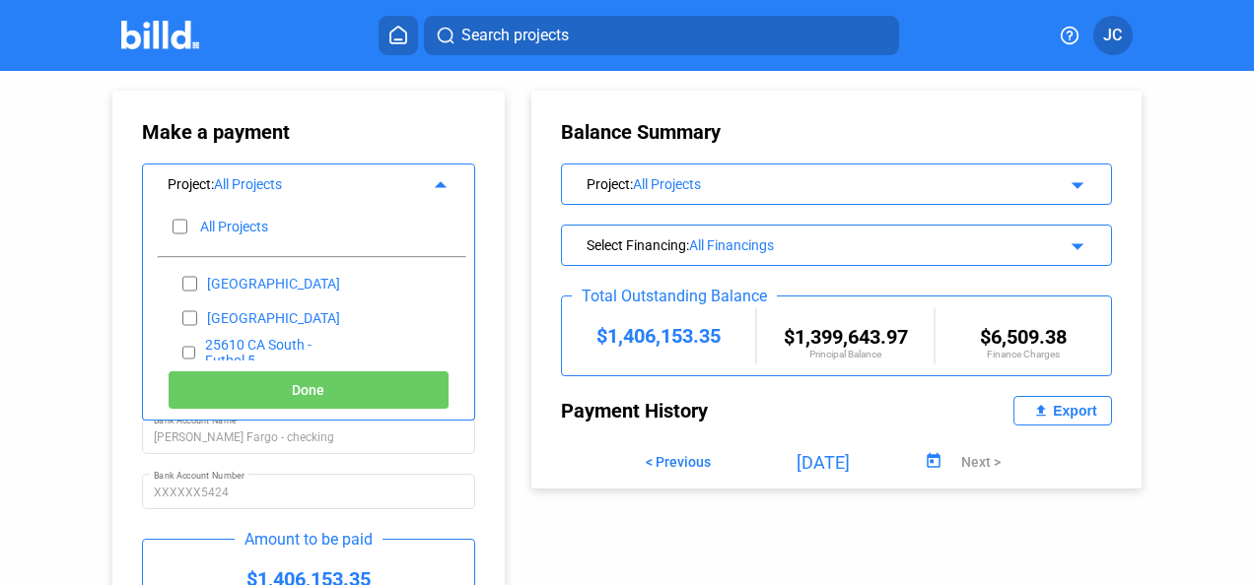
checkbox input "false"
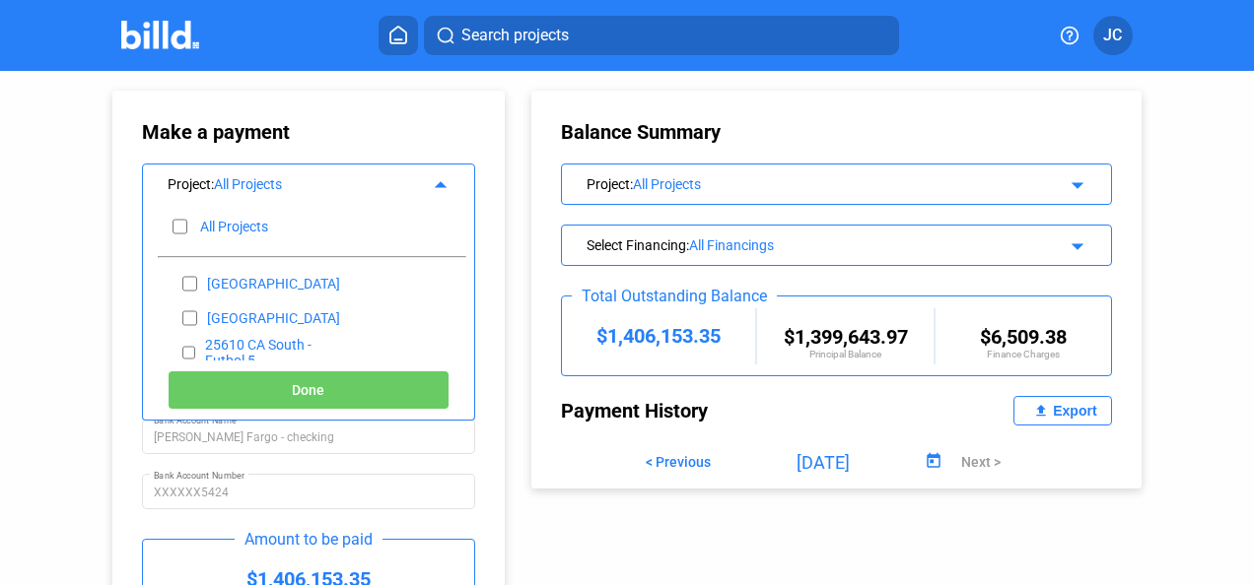
checkbox input "false"
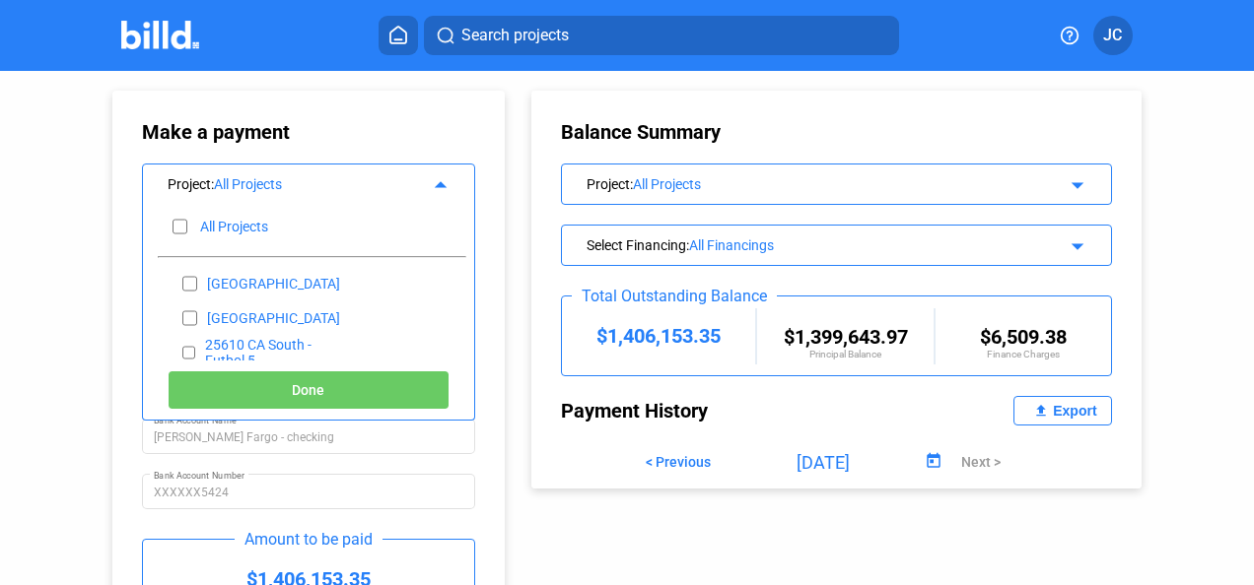
checkbox input "false"
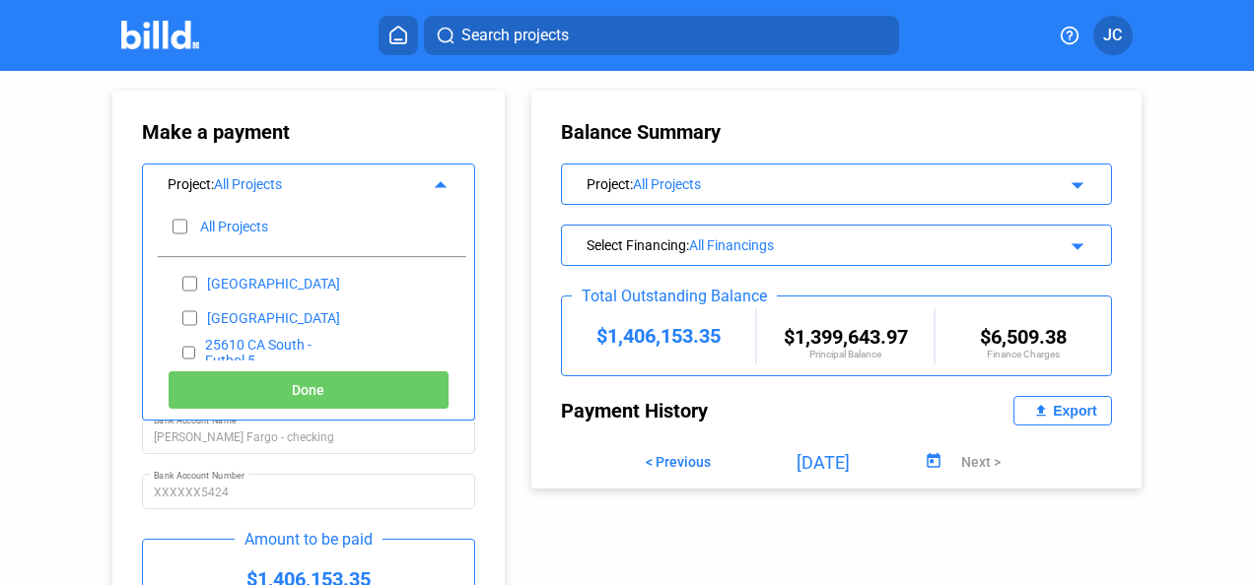
checkbox input "false"
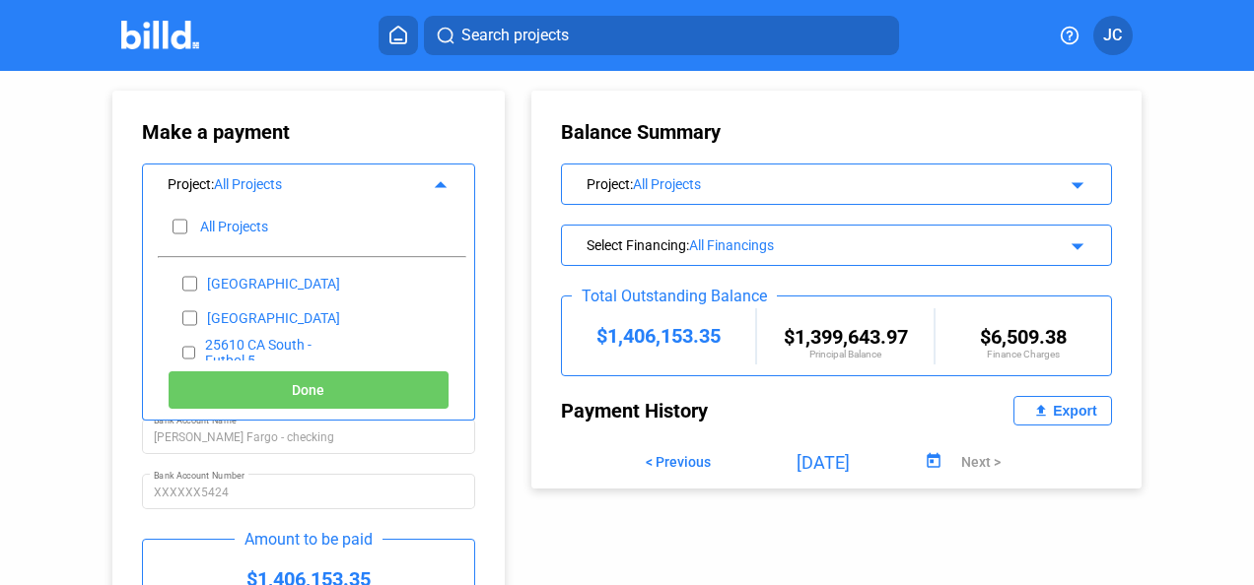
checkbox input "false"
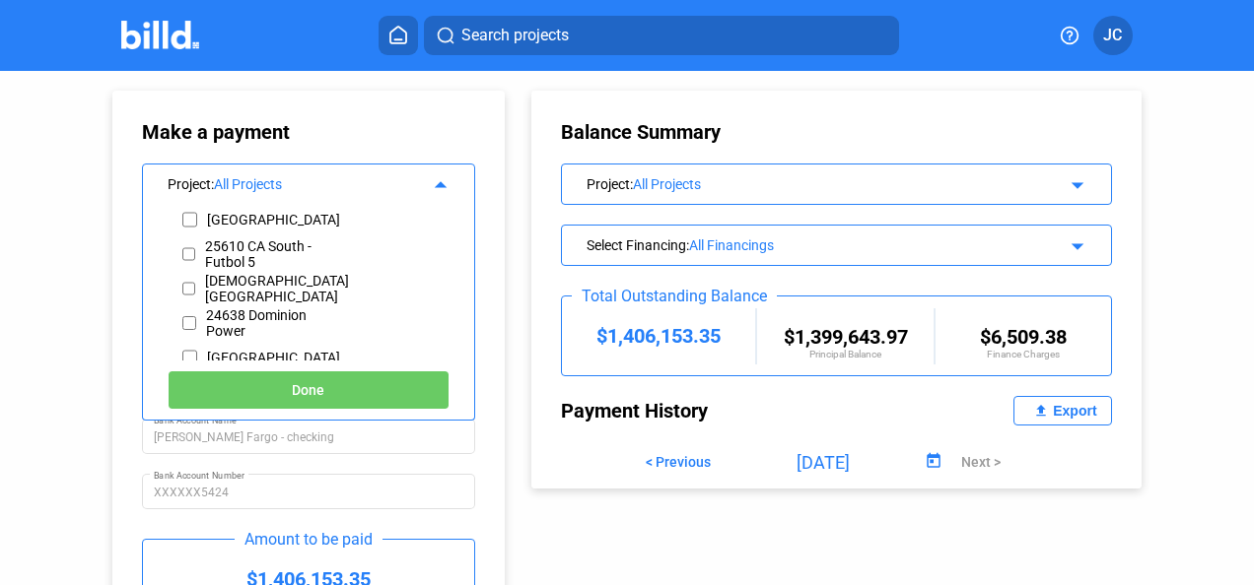
scroll to position [197, 0]
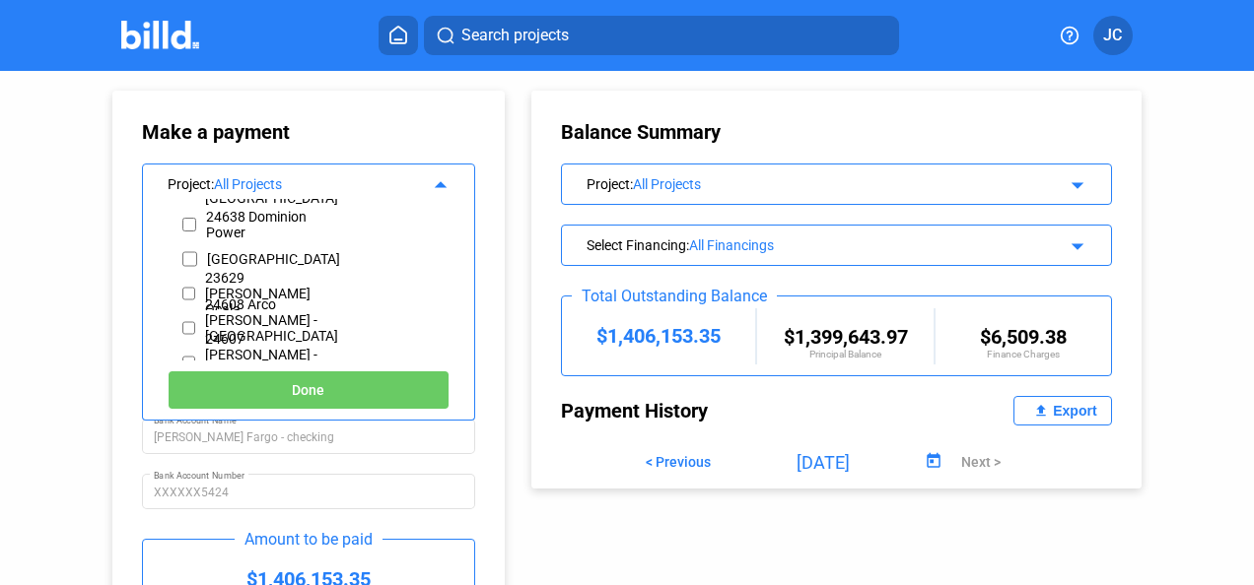
click at [179, 253] on div "[GEOGRAPHIC_DATA]" at bounding box center [257, 258] width 199 height 34
click at [186, 255] on input "checkbox" at bounding box center [189, 259] width 15 height 30
checkbox input "true"
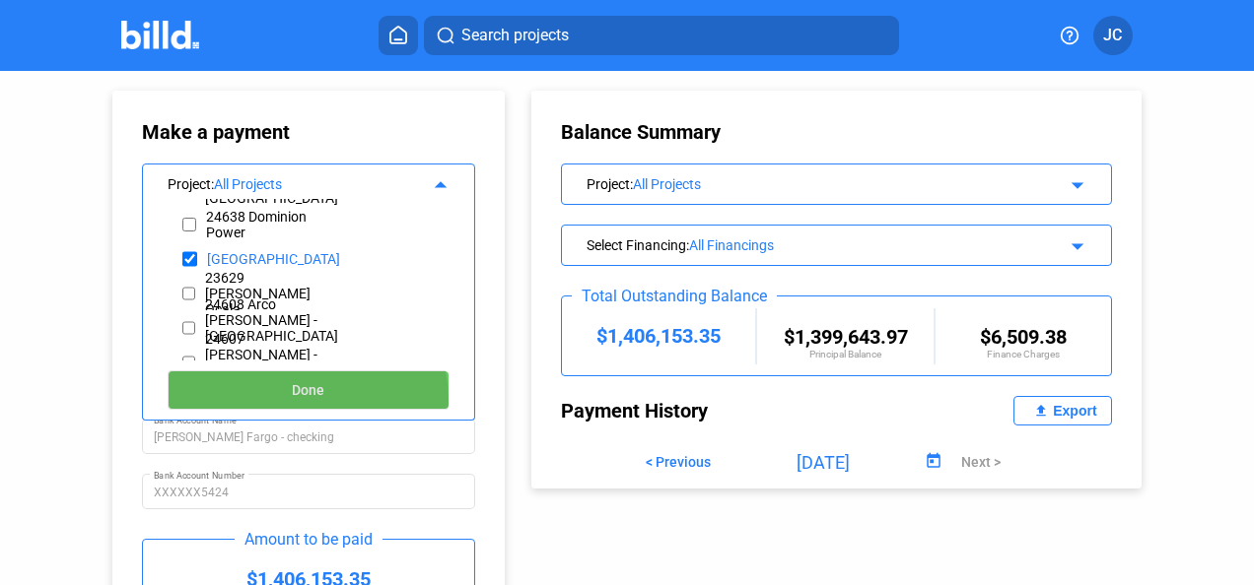
click at [298, 401] on button "Done" at bounding box center [309, 390] width 282 height 39
type input "[DATE]"
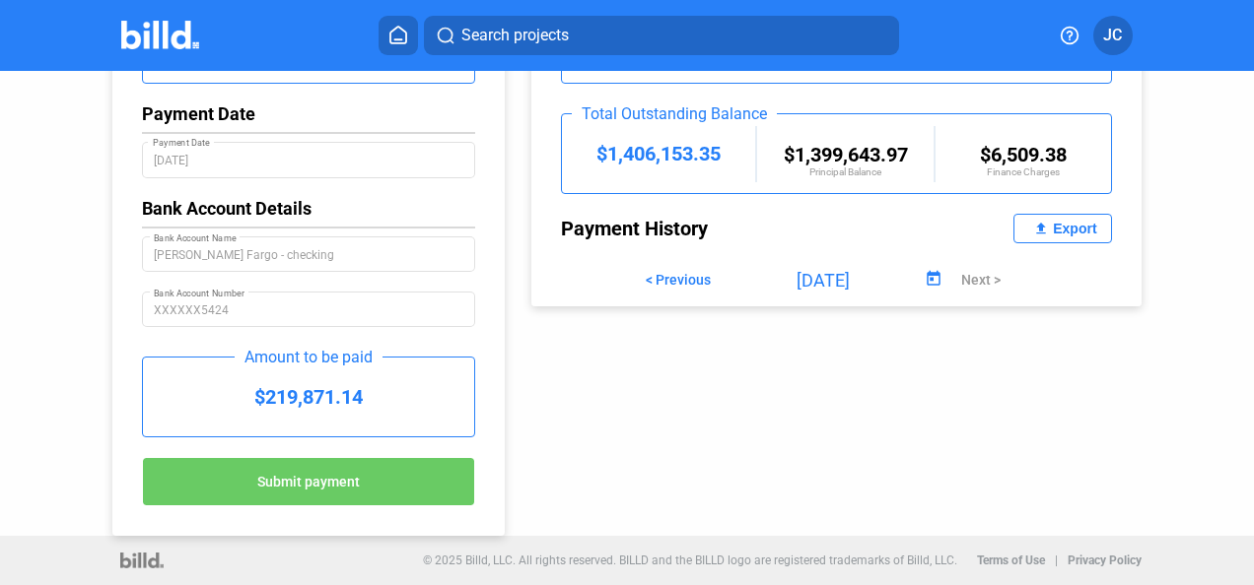
scroll to position [85, 0]
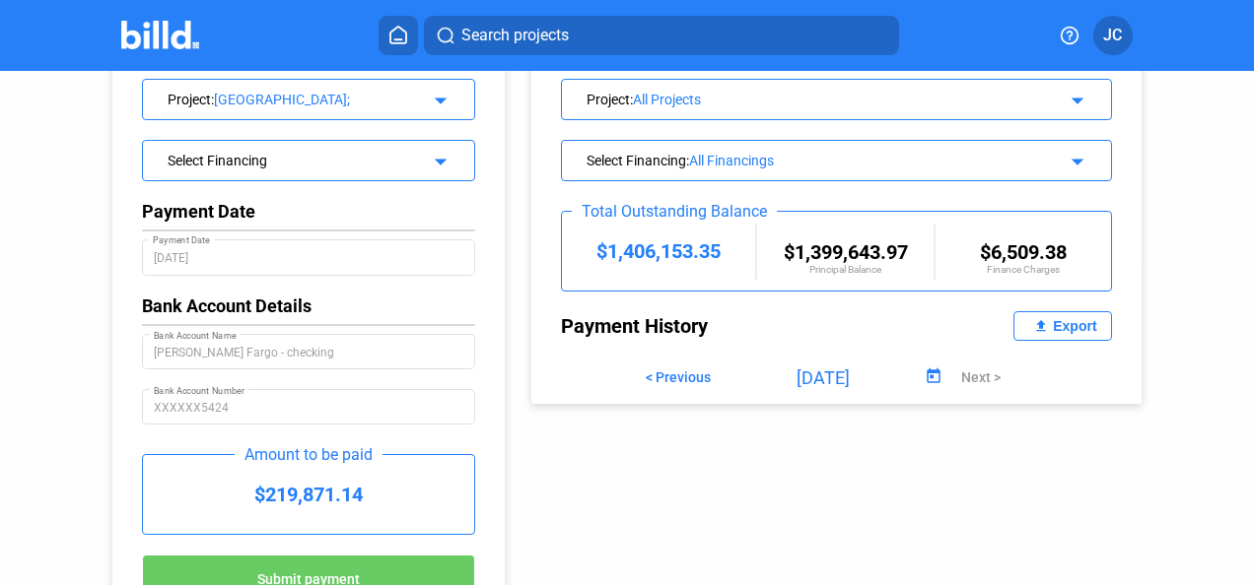
click at [458, 157] on div "Select Financing arrow_drop_down" at bounding box center [308, 158] width 331 height 34
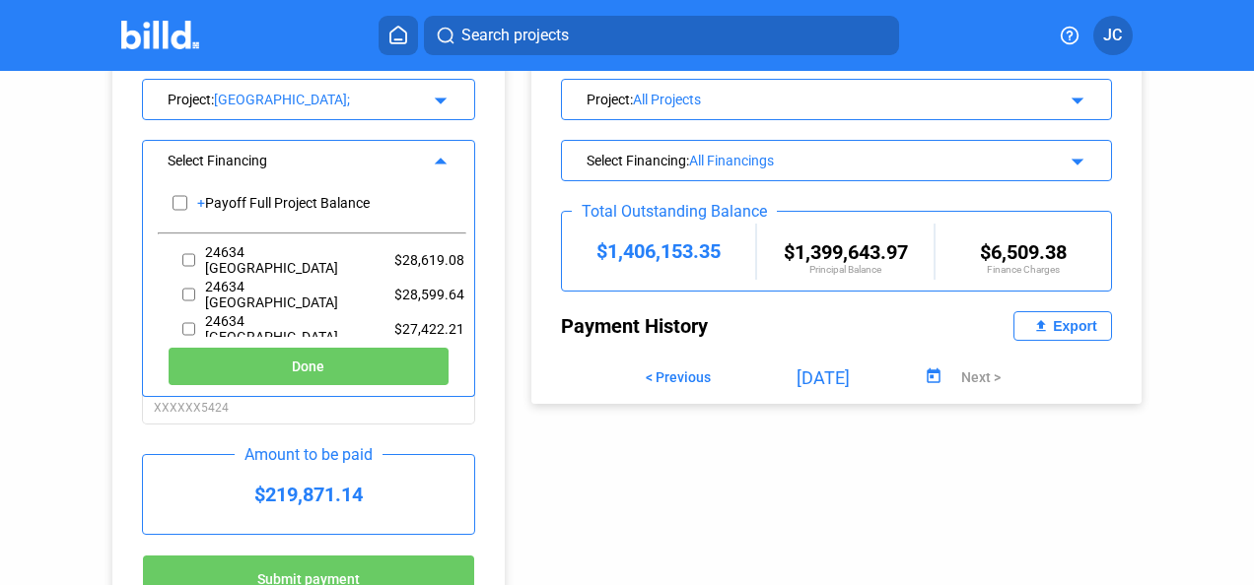
click at [188, 258] on input "checkbox" at bounding box center [188, 260] width 13 height 30
checkbox input "true"
click at [185, 294] on input "checkbox" at bounding box center [188, 295] width 13 height 30
checkbox input "true"
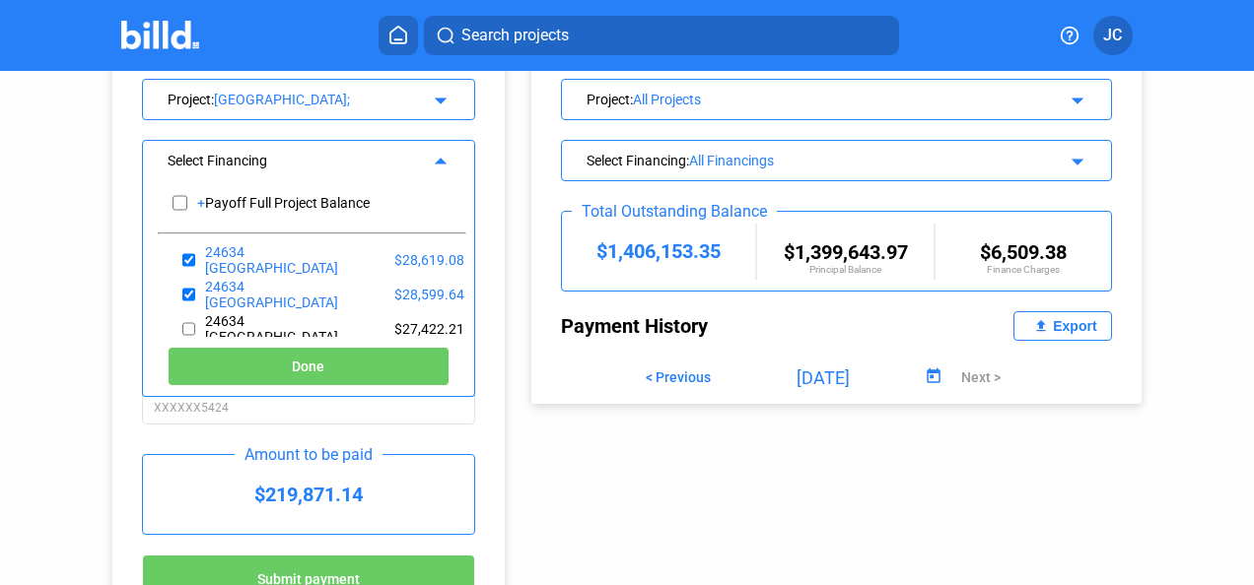
click at [187, 327] on input "checkbox" at bounding box center [188, 329] width 13 height 30
checkbox input "true"
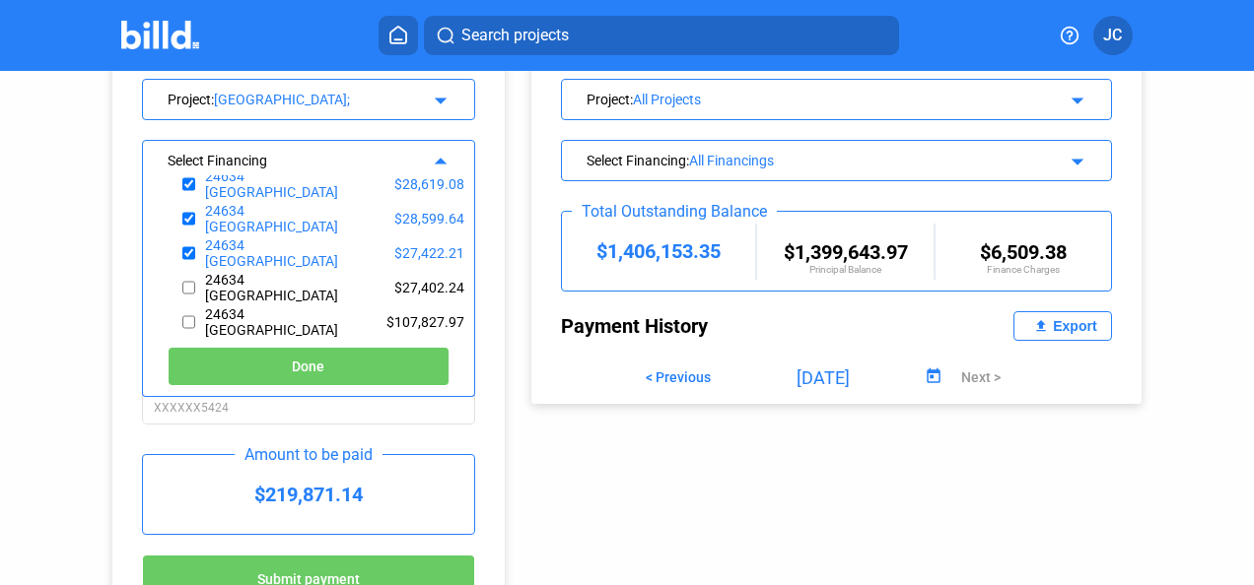
scroll to position [83, 0]
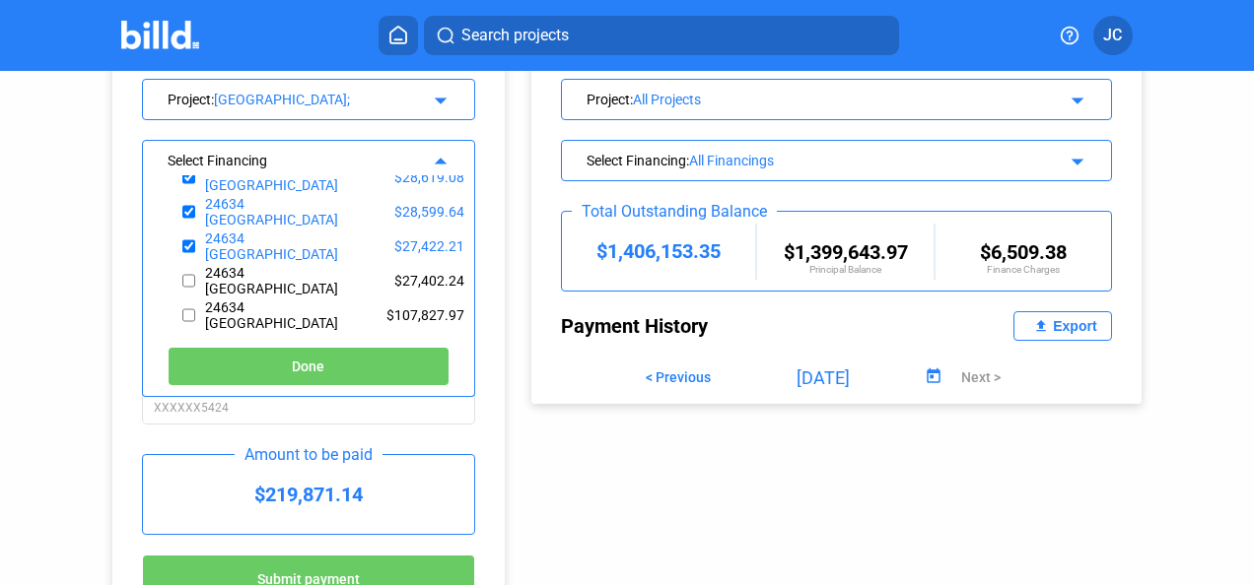
click at [187, 282] on input "checkbox" at bounding box center [188, 281] width 13 height 30
checkbox input "true"
click at [255, 366] on button "Done" at bounding box center [309, 366] width 282 height 39
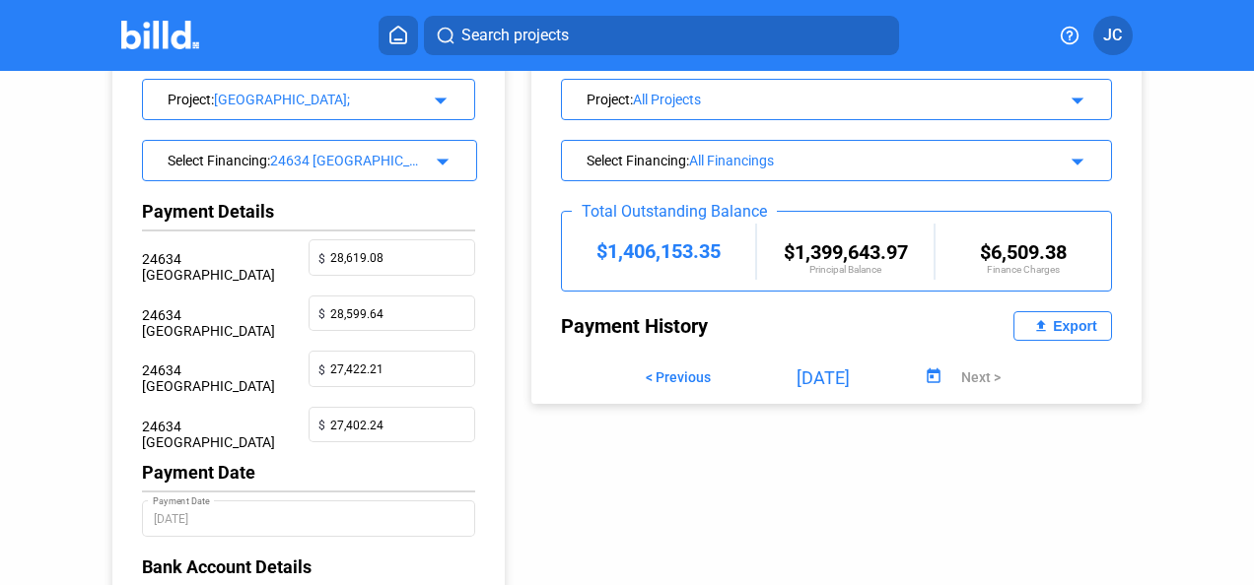
click at [71, 456] on div "Make a payment Cancel Project : 24634 [GEOGRAPHIC_DATA]; arrow_drop_down Select…" at bounding box center [288, 440] width 451 height 909
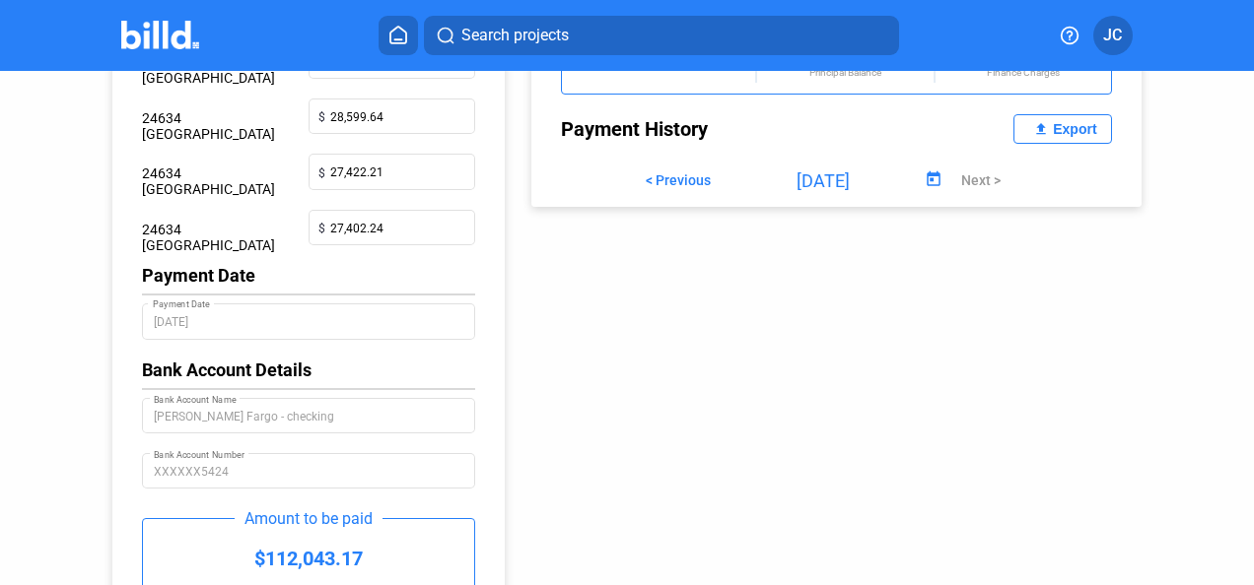
scroll to position [380, 0]
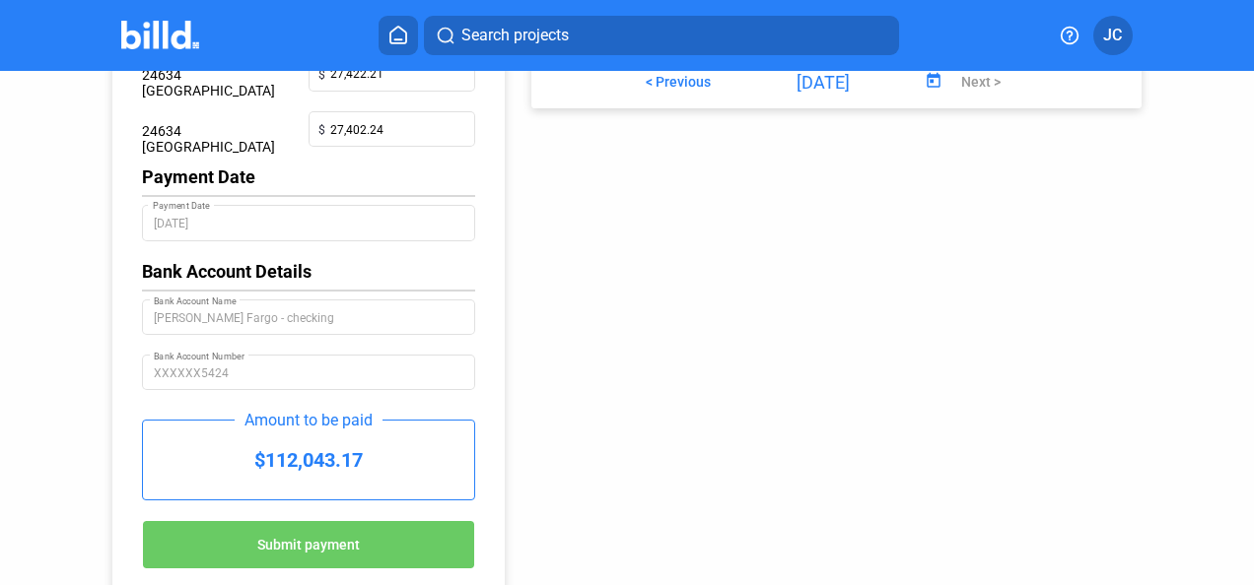
click at [302, 559] on button "Submit payment" at bounding box center [308, 544] width 333 height 49
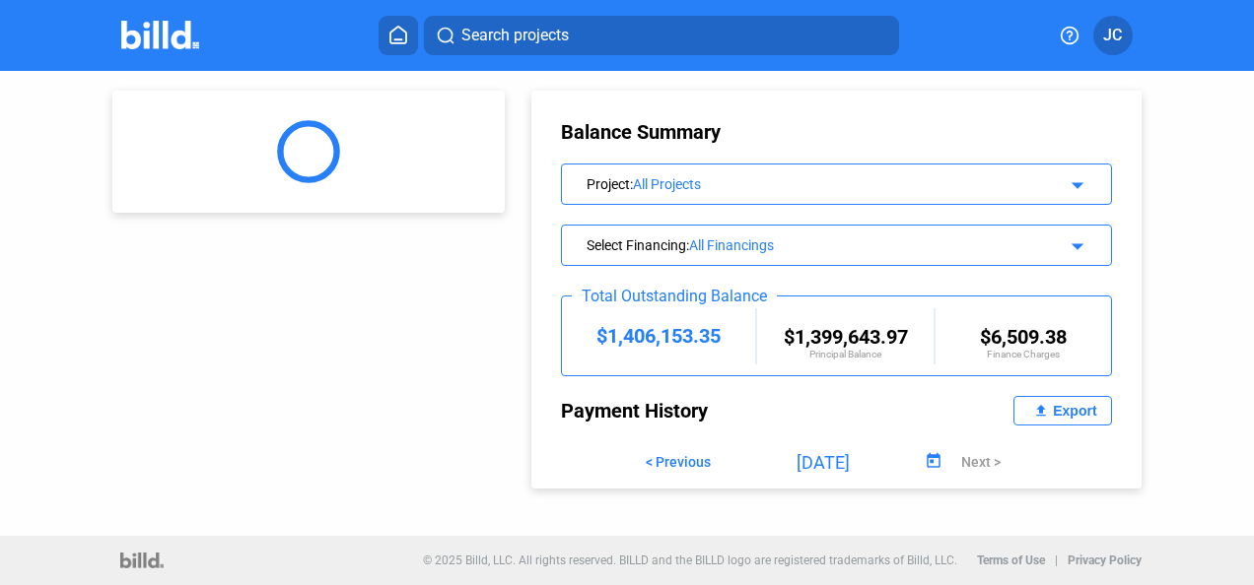
scroll to position [0, 0]
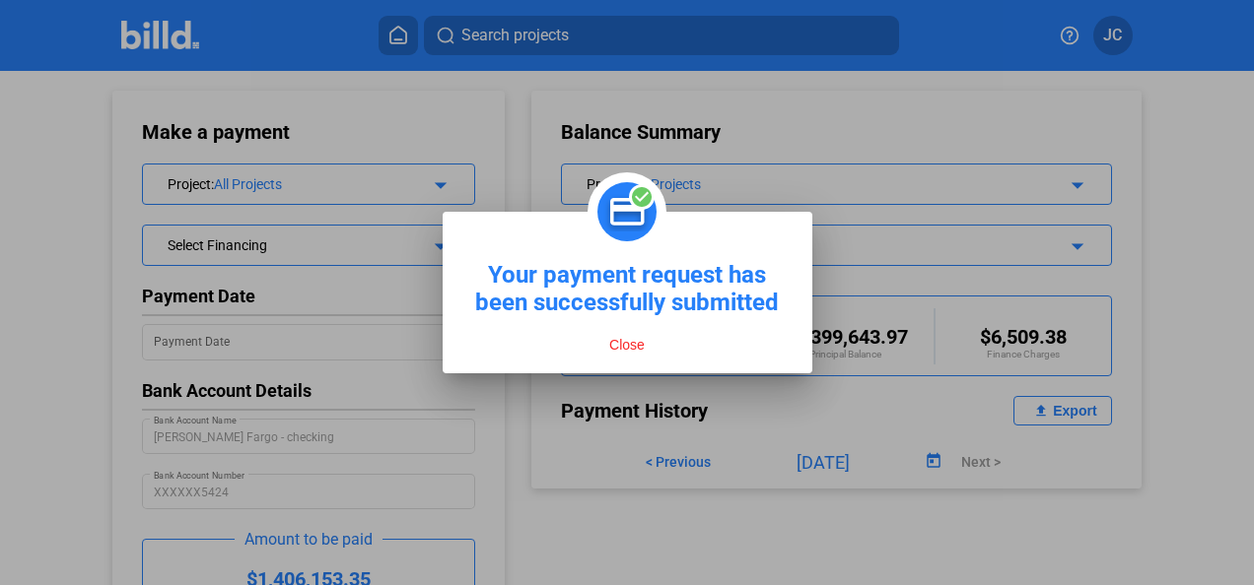
click at [629, 341] on button "Close" at bounding box center [626, 345] width 47 height 18
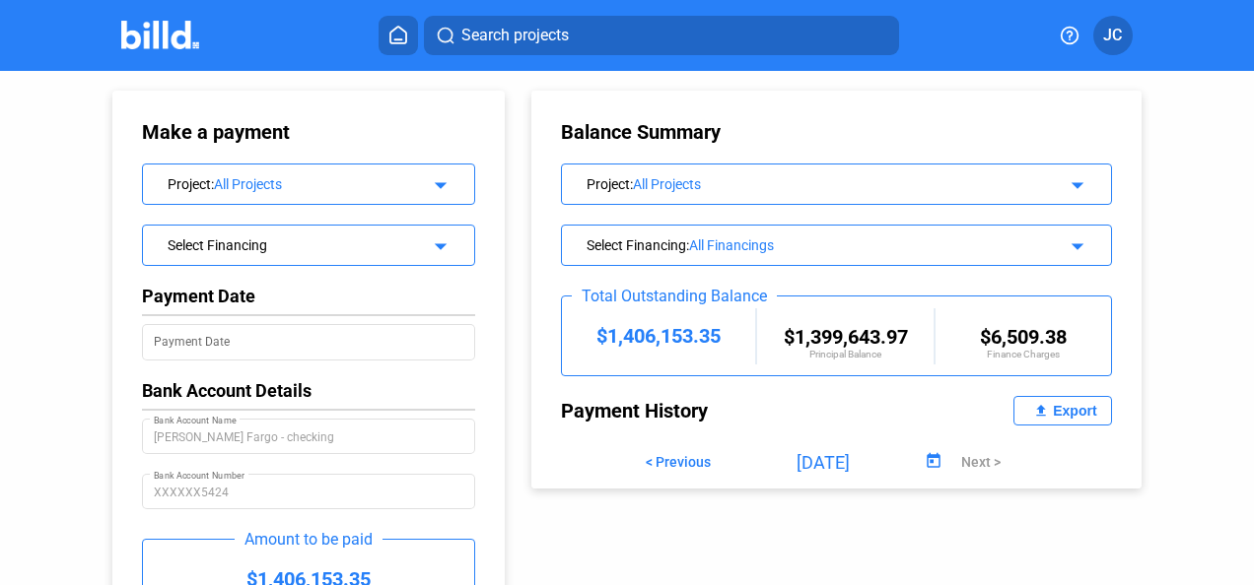
click at [150, 39] on img at bounding box center [160, 35] width 78 height 29
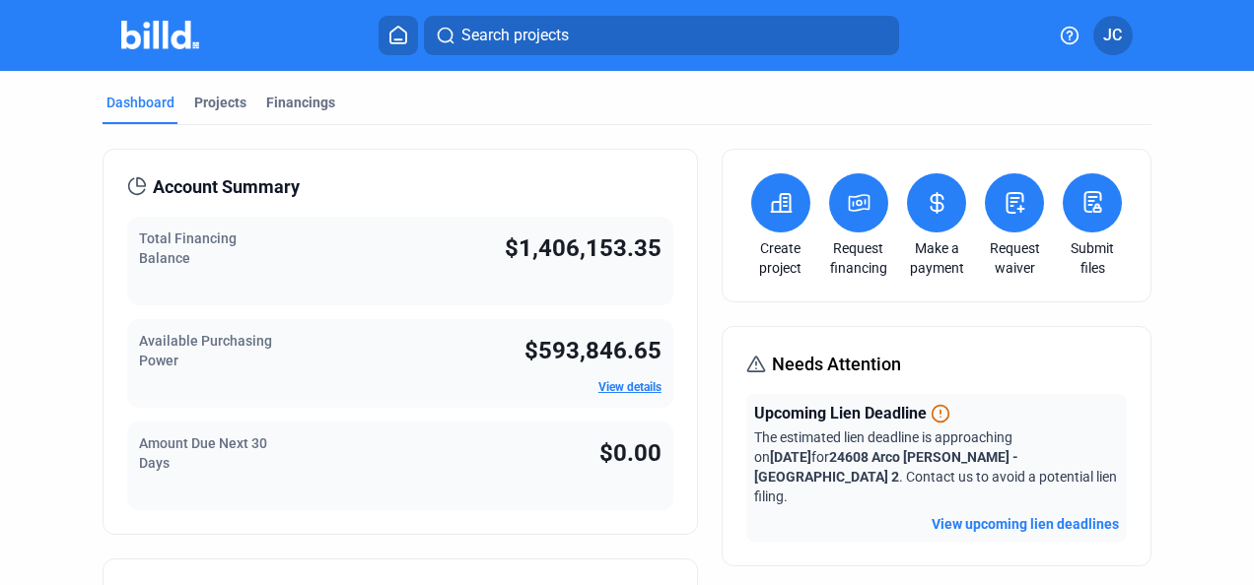
click at [294, 109] on div "Financings" at bounding box center [300, 103] width 69 height 20
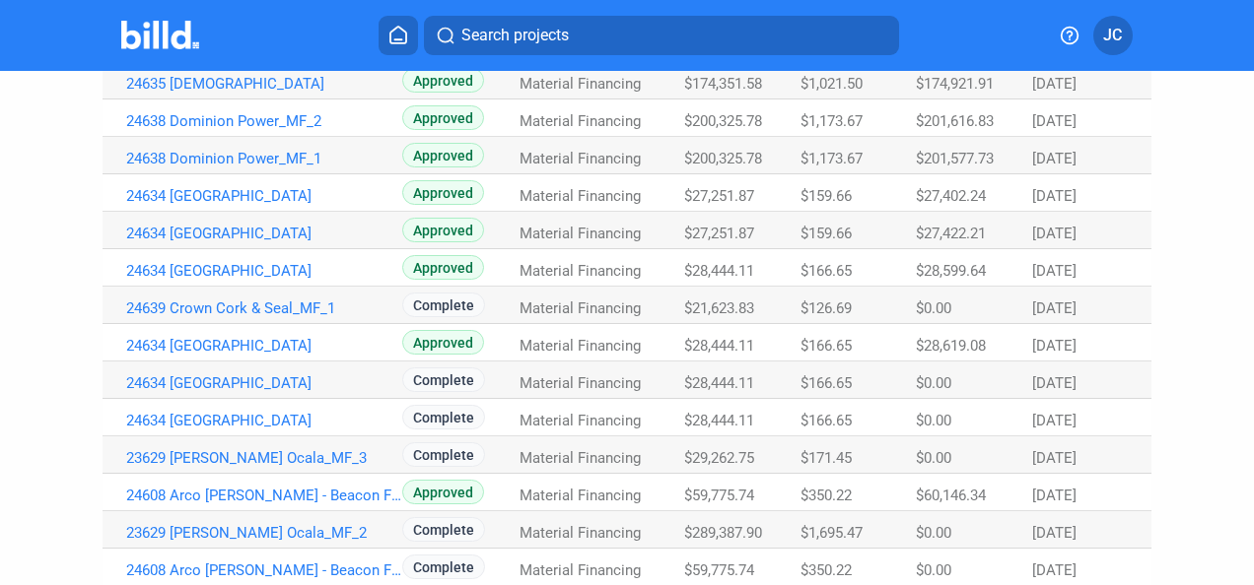
scroll to position [394, 0]
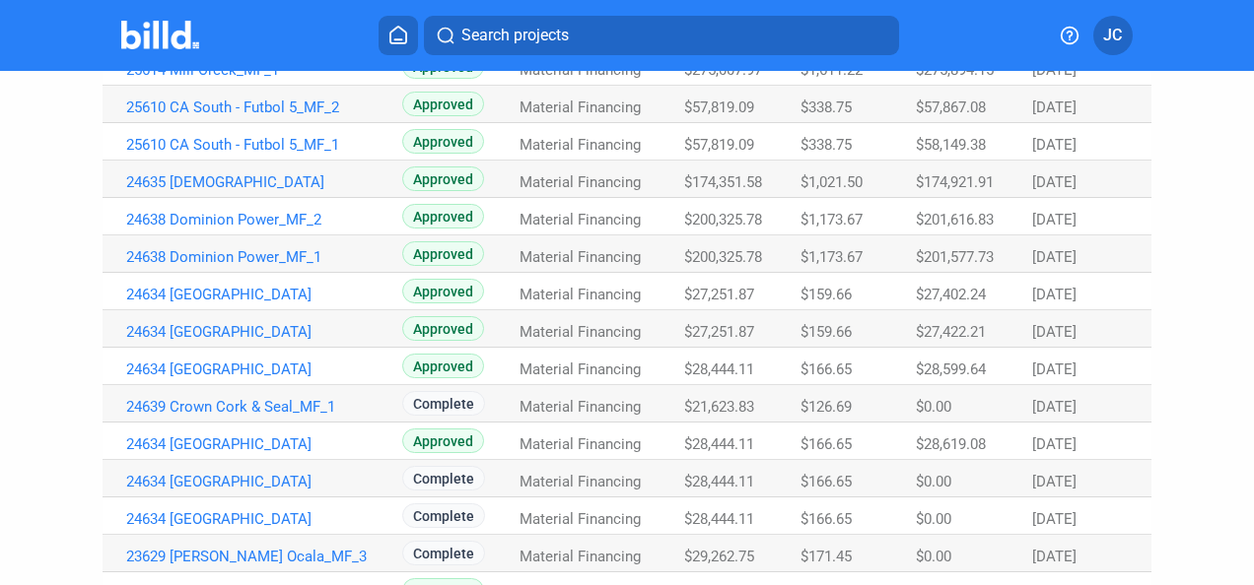
click at [955, 182] on span "$174,921.91" at bounding box center [955, 182] width 78 height 18
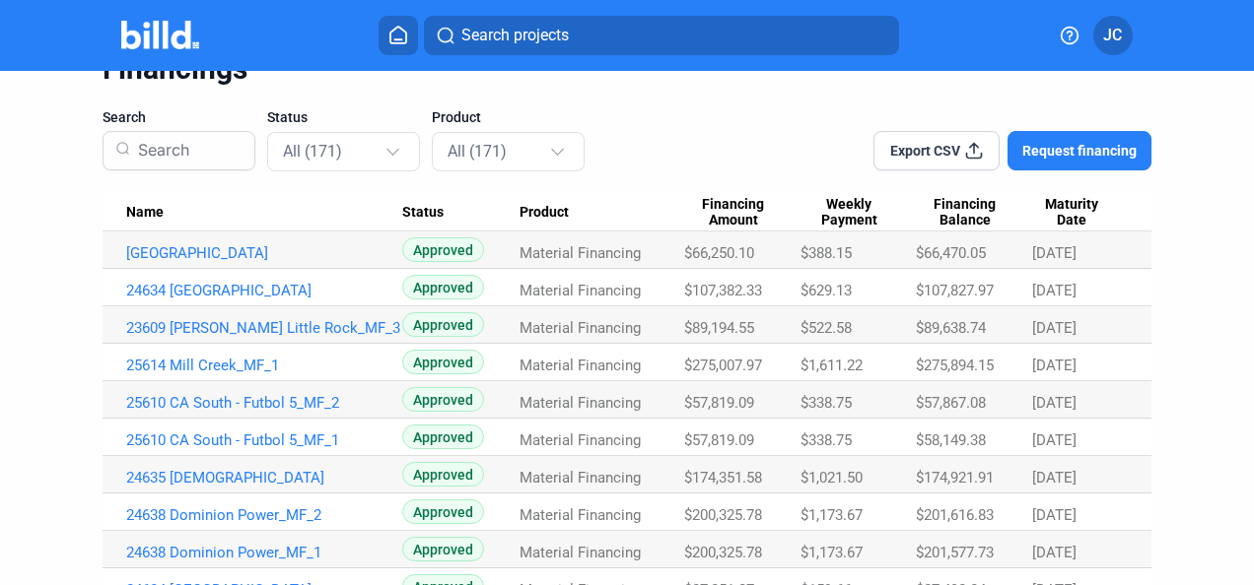
scroll to position [0, 0]
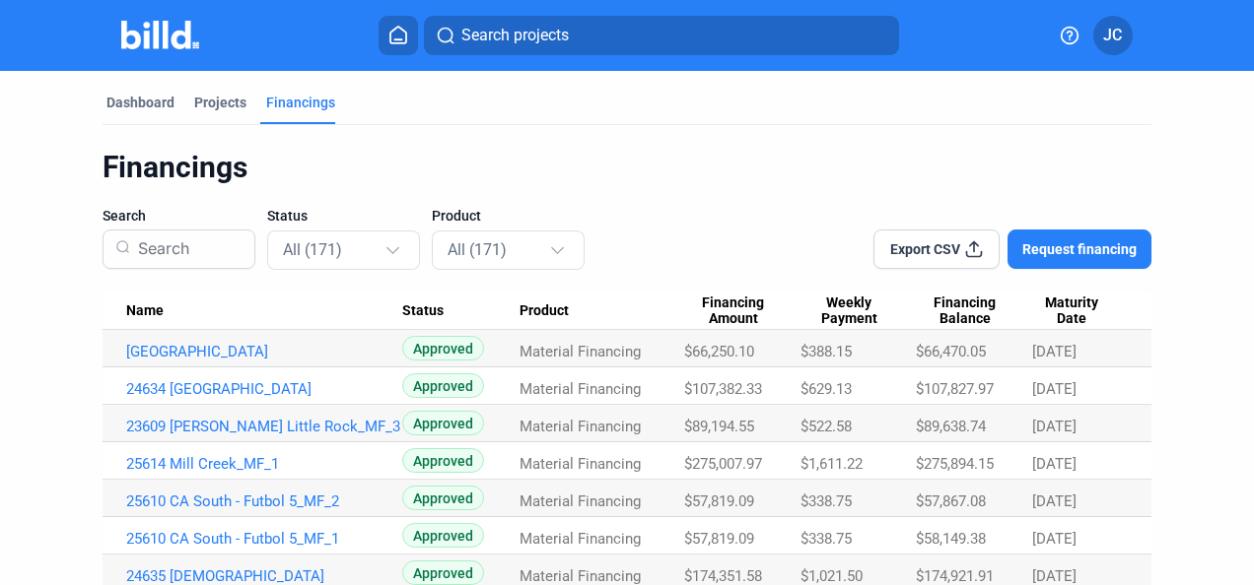
click at [223, 101] on div "Projects" at bounding box center [220, 103] width 52 height 20
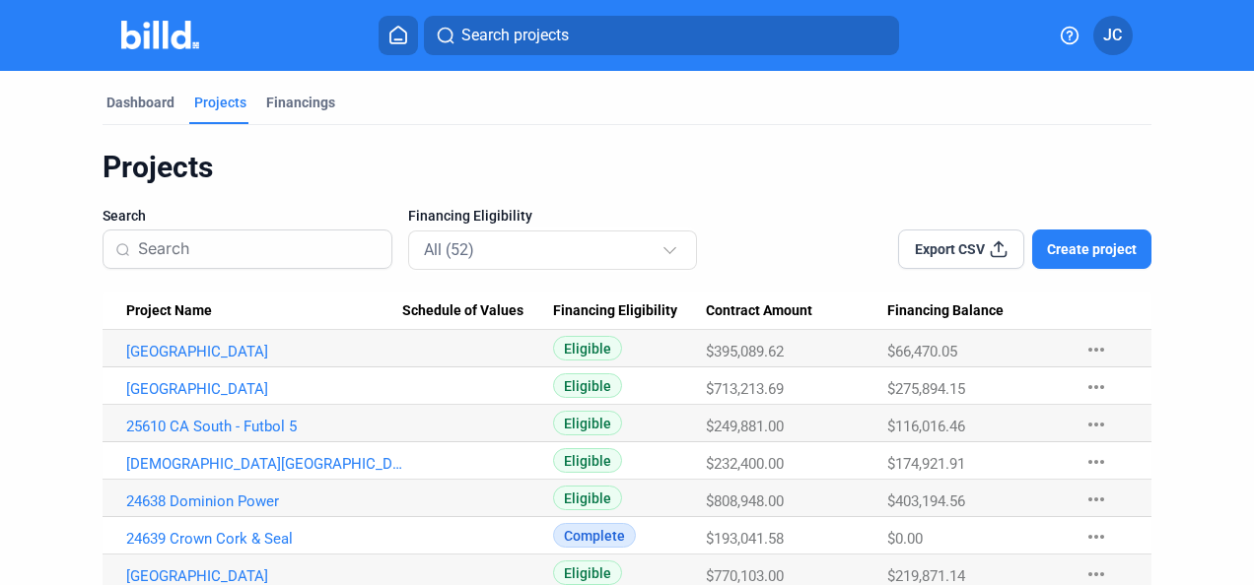
click at [1072, 253] on span "Create project" at bounding box center [1092, 250] width 90 height 20
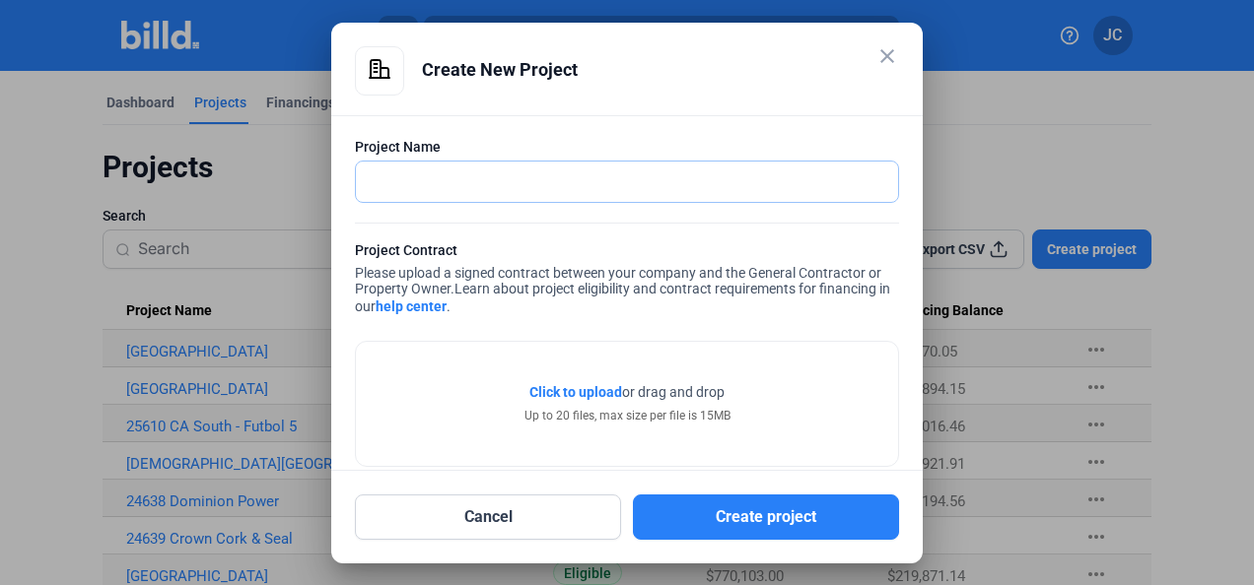
click at [500, 176] on input "text" at bounding box center [616, 182] width 520 height 40
type input "25601 Murakami"
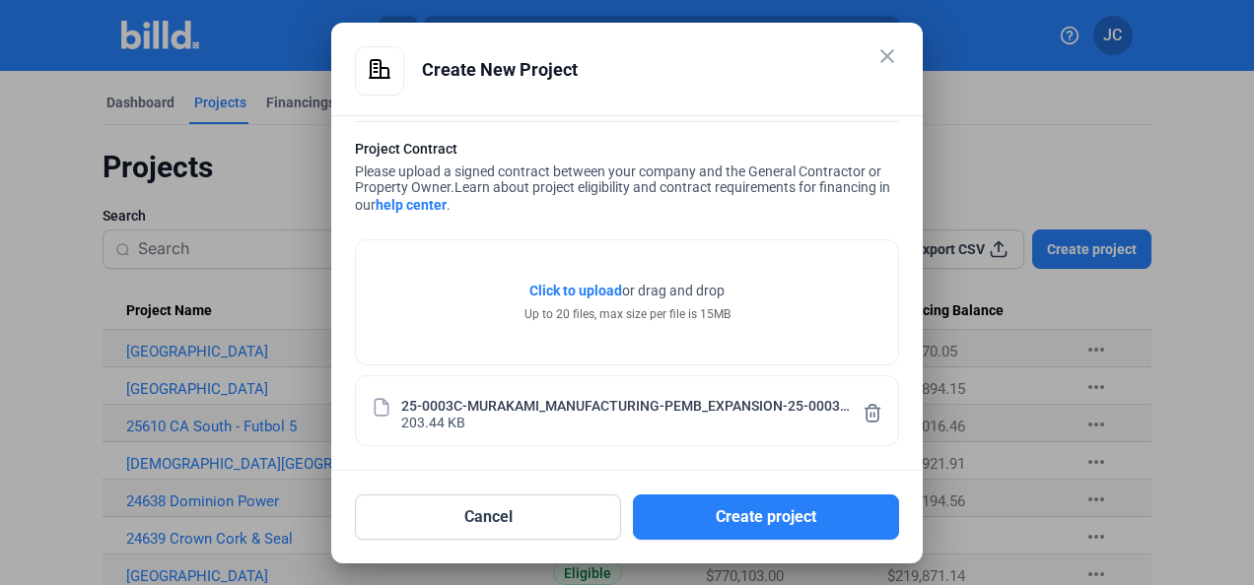
click at [762, 528] on button "Create project" at bounding box center [766, 517] width 266 height 45
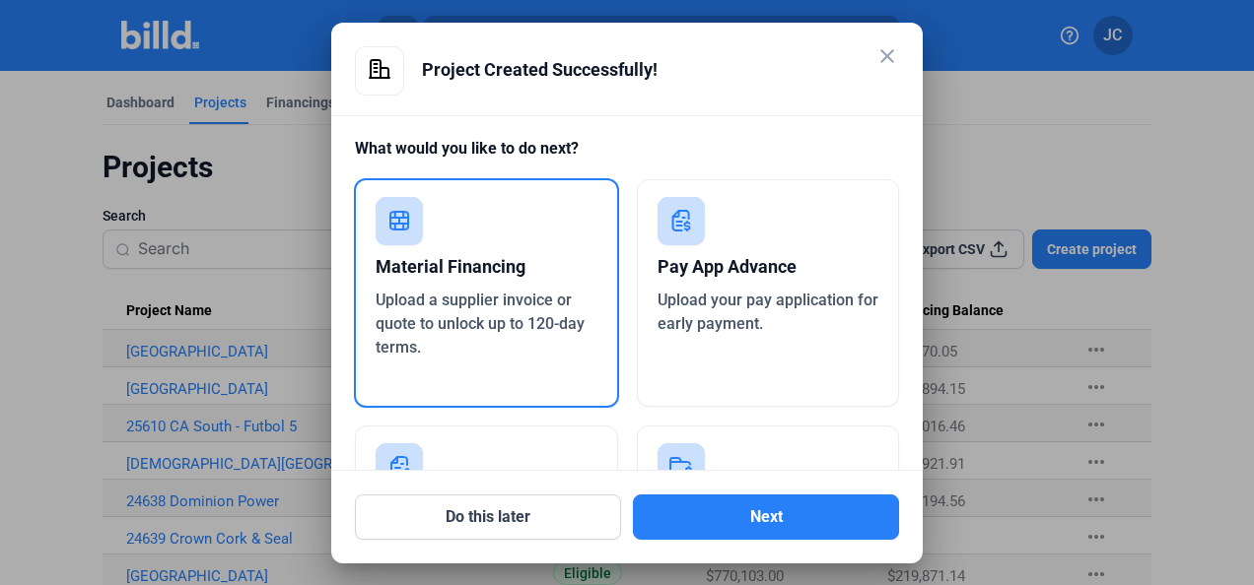
click at [734, 509] on button "Next" at bounding box center [766, 517] width 266 height 45
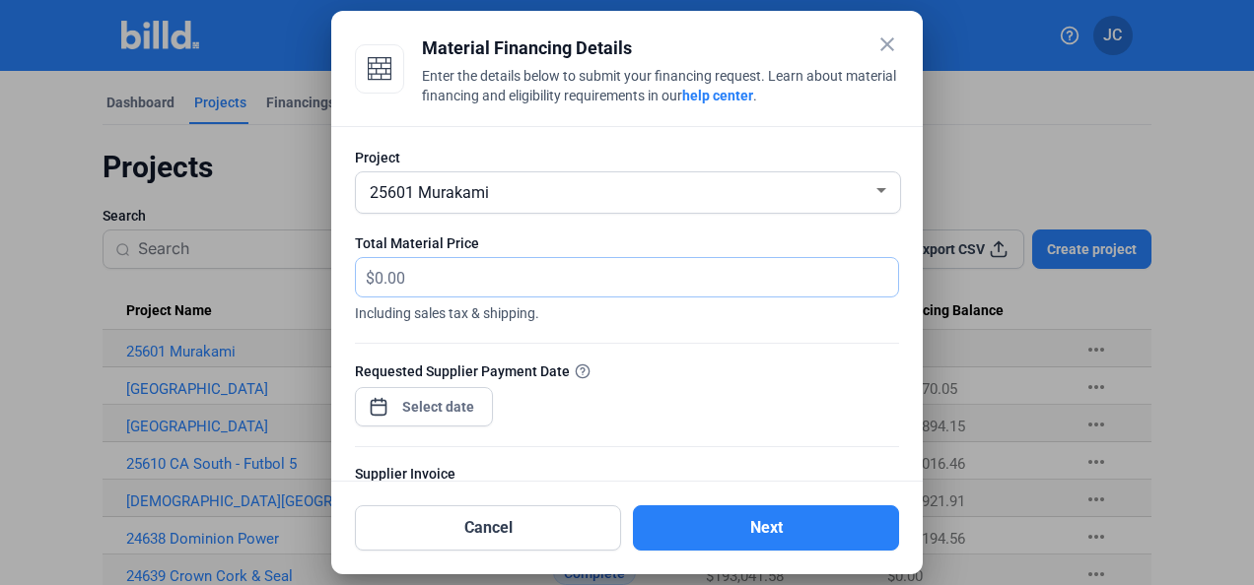
click at [431, 286] on input "text" at bounding box center [636, 277] width 523 height 38
type input "145,056"
click at [647, 323] on div at bounding box center [627, 333] width 544 height 20
click at [441, 404] on div "close Material Financing Details Enter the details below to submit your financi…" at bounding box center [627, 292] width 1254 height 585
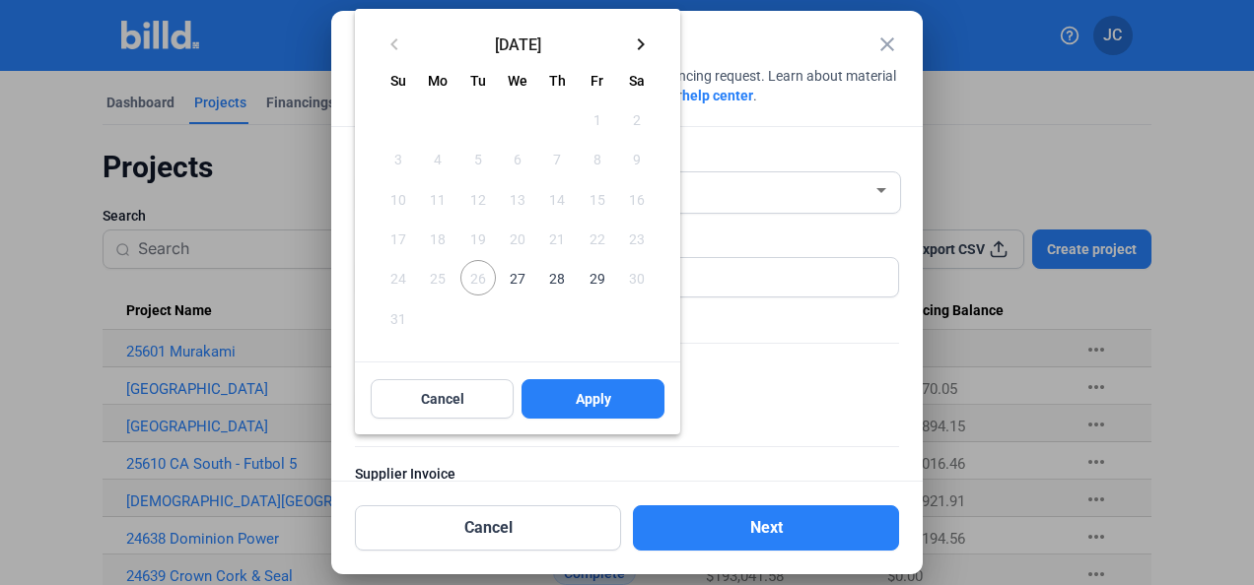
click at [511, 275] on span "27" at bounding box center [517, 277] width 35 height 35
click at [567, 394] on button "Apply" at bounding box center [592, 398] width 143 height 39
type input "[DATE]"
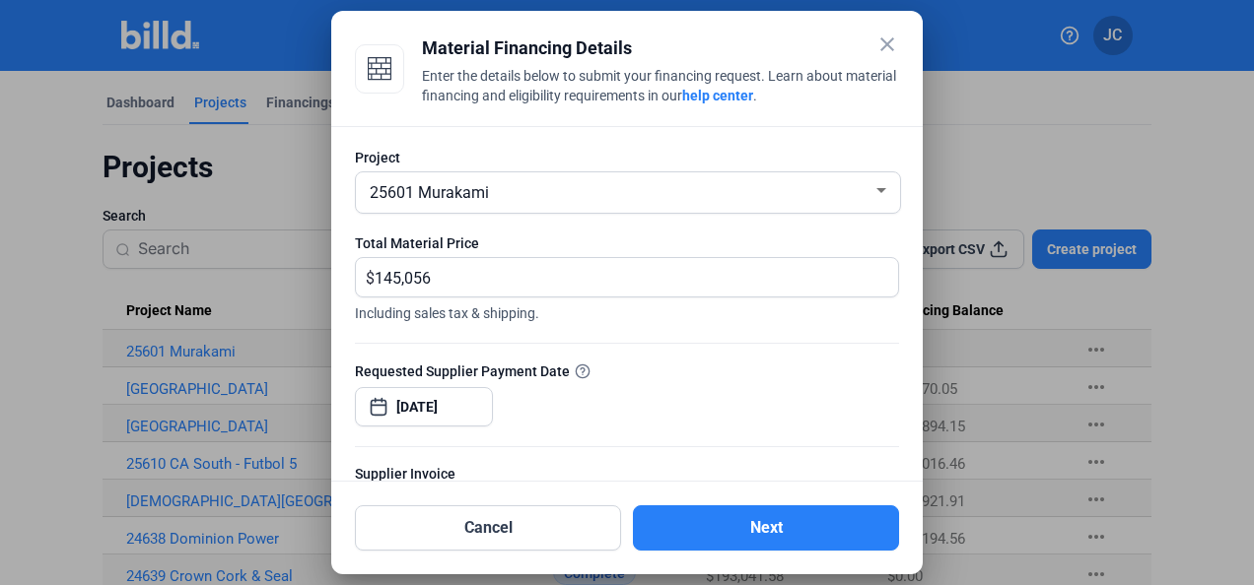
click at [560, 405] on div "Requested Supplier Payment Date [DATE]" at bounding box center [627, 404] width 544 height 86
click at [750, 527] on button "Next" at bounding box center [766, 528] width 266 height 45
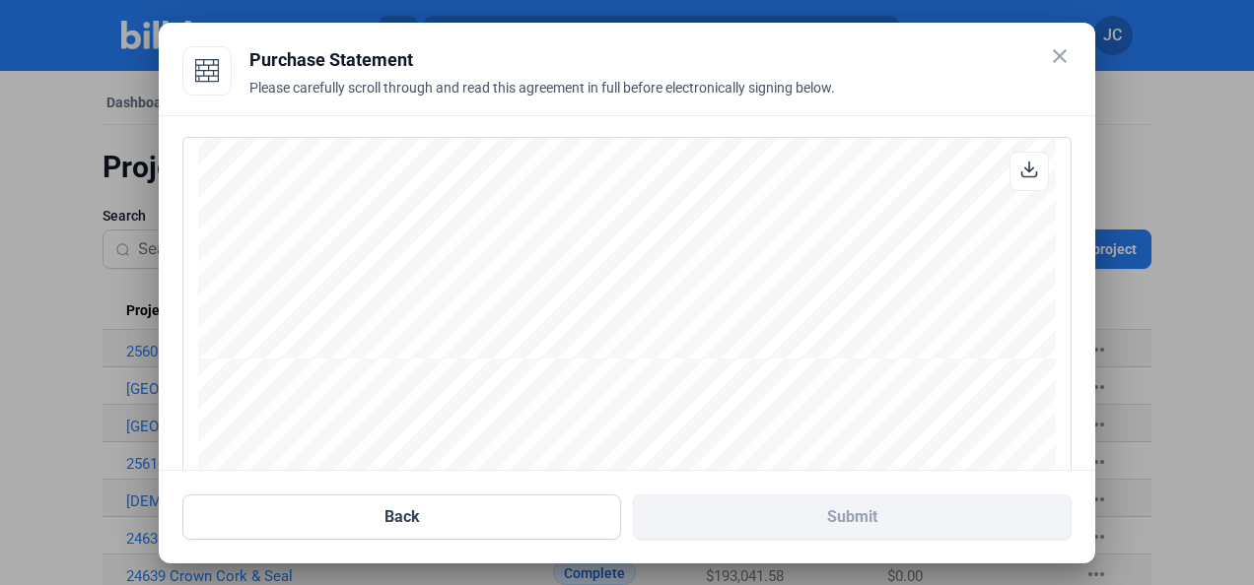
scroll to position [265, 0]
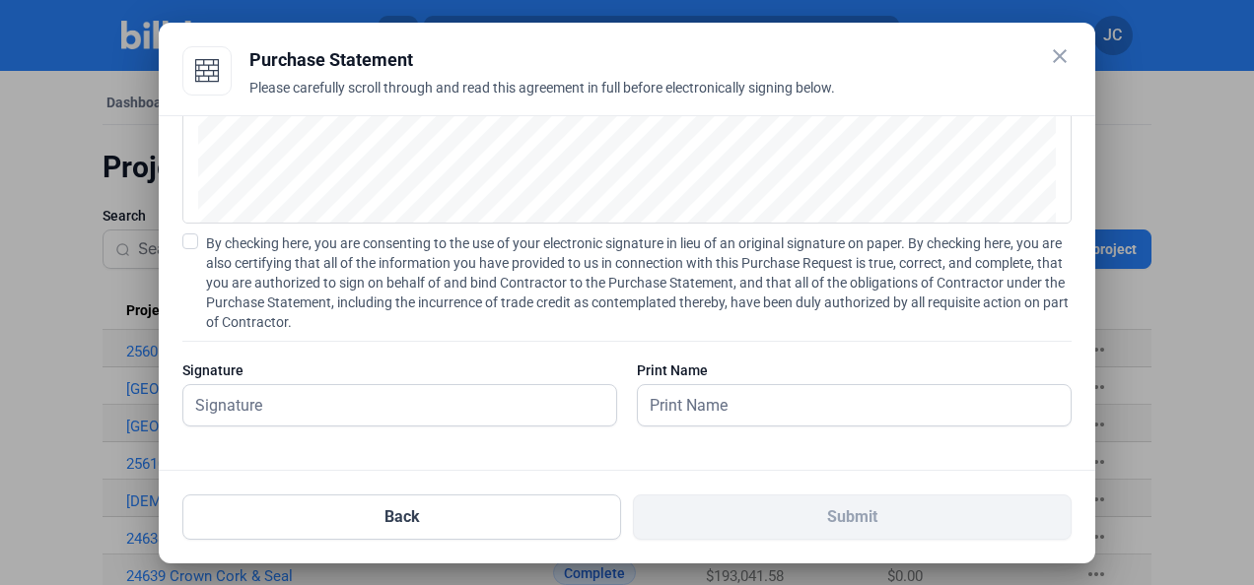
click at [193, 246] on span at bounding box center [190, 242] width 16 height 16
click at [0, 0] on input "By checking here, you are consenting to the use of your electronic signature in…" at bounding box center [0, 0] width 0 height 0
click at [239, 404] on input "text" at bounding box center [388, 405] width 411 height 40
type input "[PERSON_NAME]"
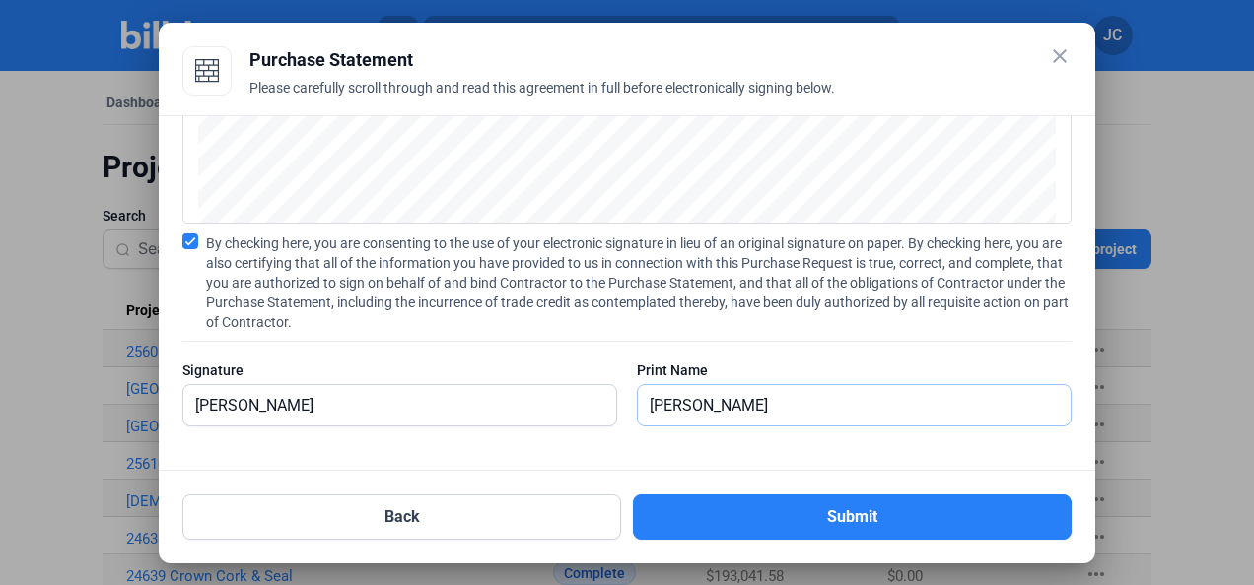
type input "[PERSON_NAME]"
click at [778, 520] on button "Submit" at bounding box center [852, 517] width 439 height 45
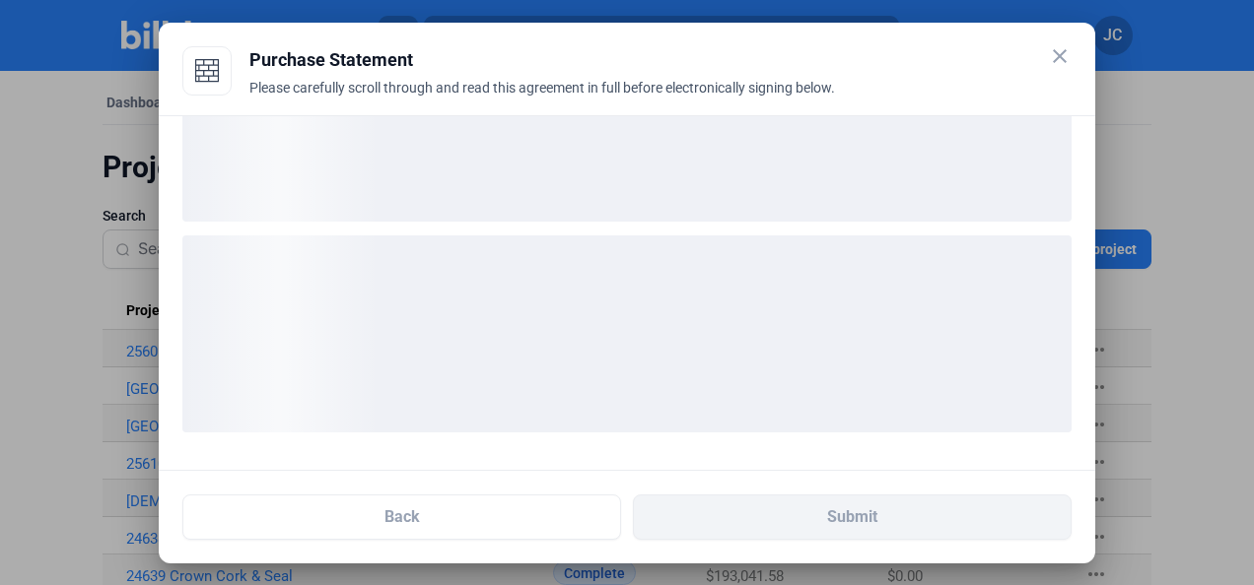
scroll to position [112, 0]
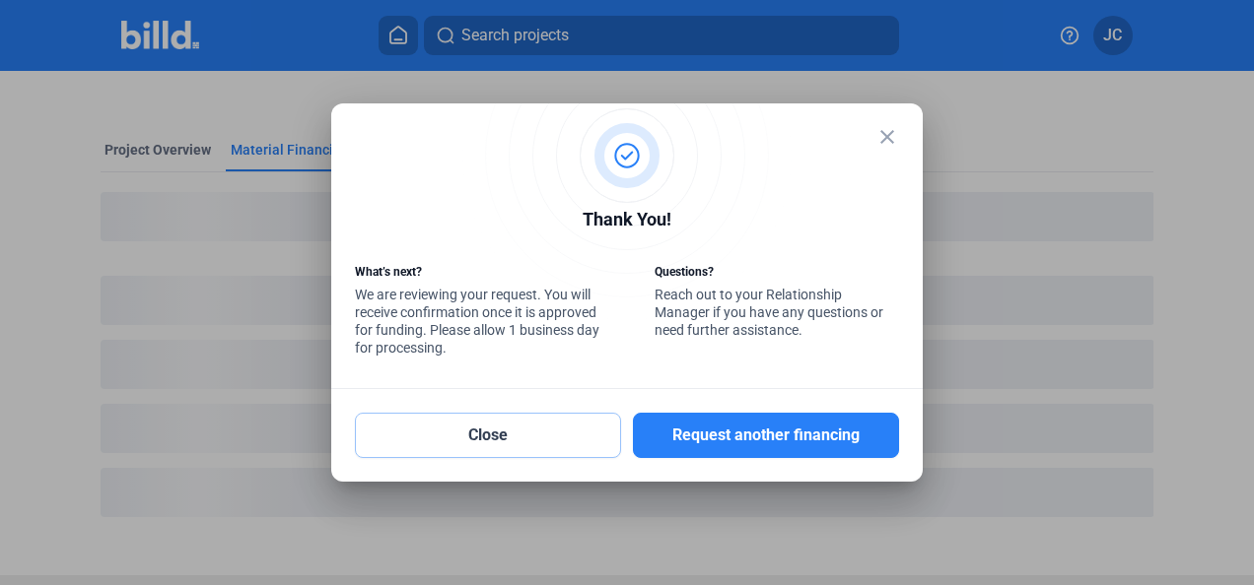
click at [520, 431] on button "Close" at bounding box center [488, 435] width 266 height 45
